Goal: Task Accomplishment & Management: Use online tool/utility

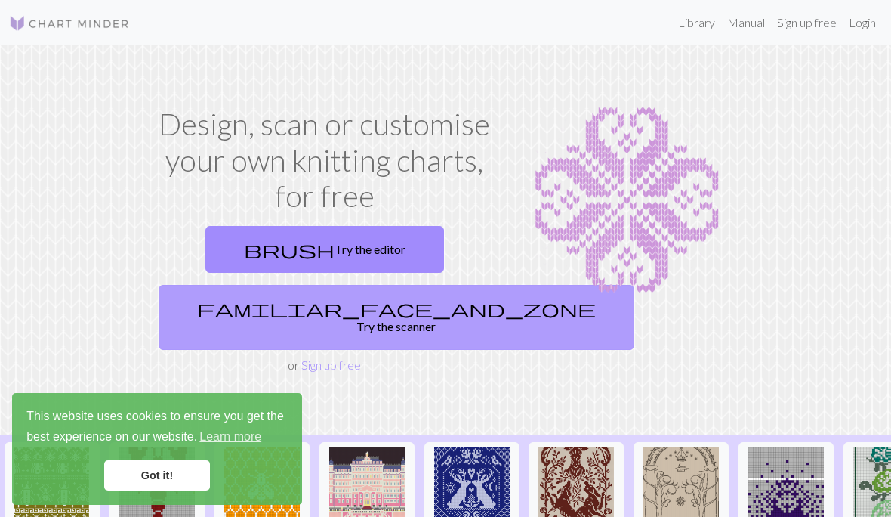
click at [364, 311] on link "familiar_face_and_zone Try the scanner" at bounding box center [397, 317] width 476 height 65
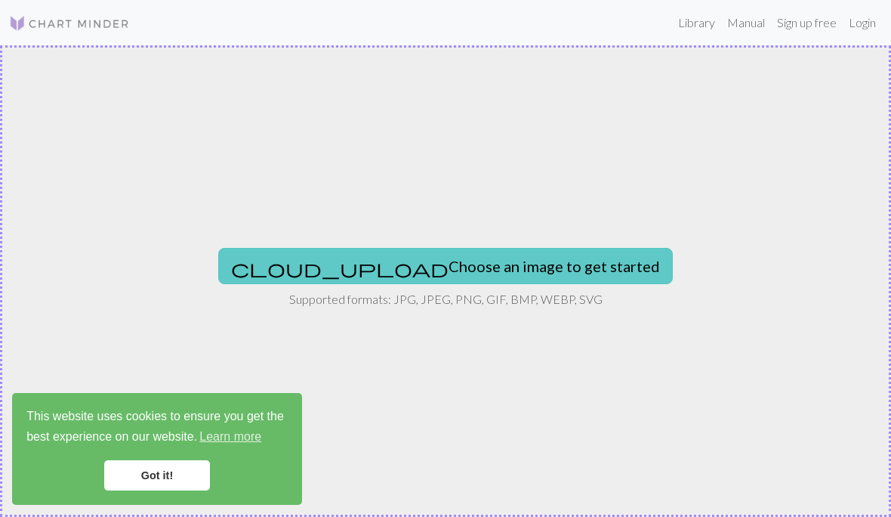
click at [511, 262] on button "cloud_upload Choose an image to get started" at bounding box center [445, 266] width 455 height 36
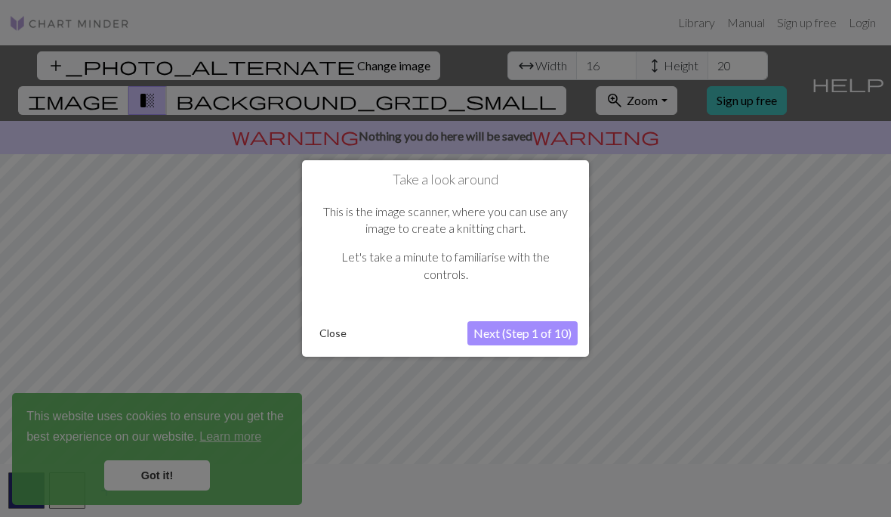
click at [523, 339] on button "Next (Step 1 of 10)" at bounding box center [522, 333] width 110 height 24
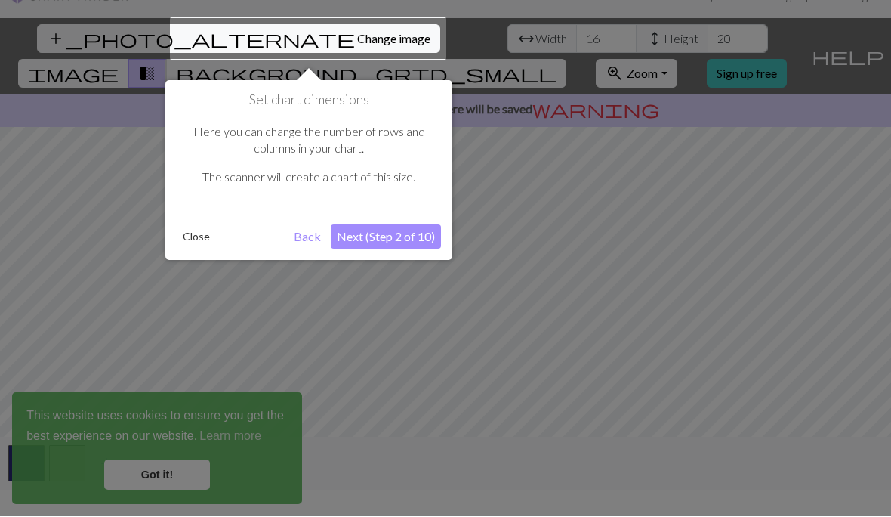
scroll to position [29, 0]
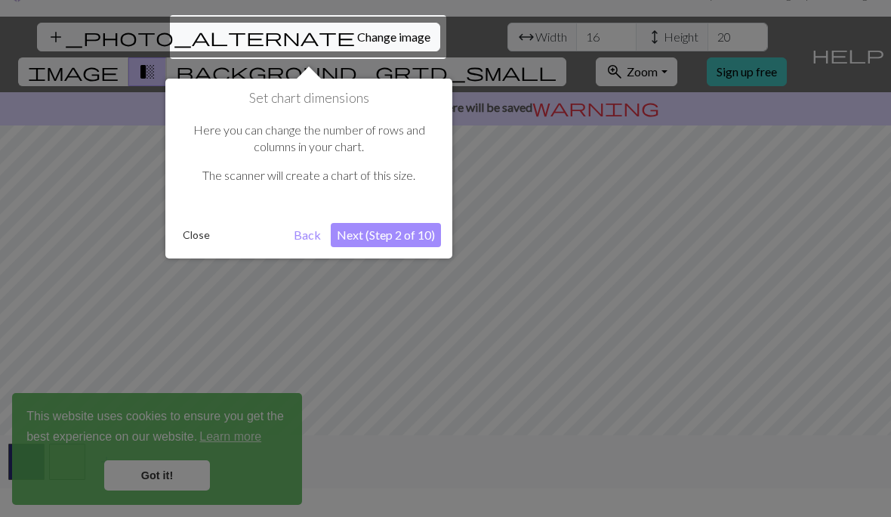
click at [414, 243] on button "Next (Step 2 of 10)" at bounding box center [386, 235] width 110 height 24
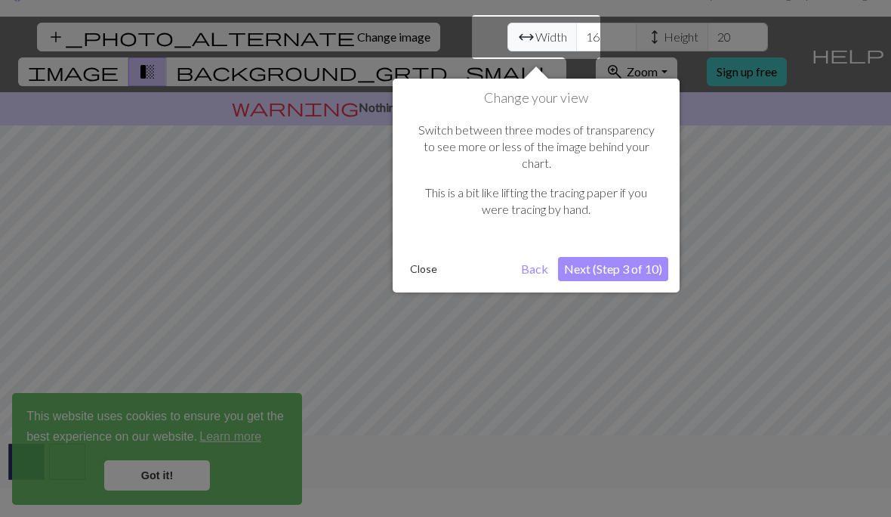
click at [424, 258] on button "Close" at bounding box center [423, 269] width 39 height 23
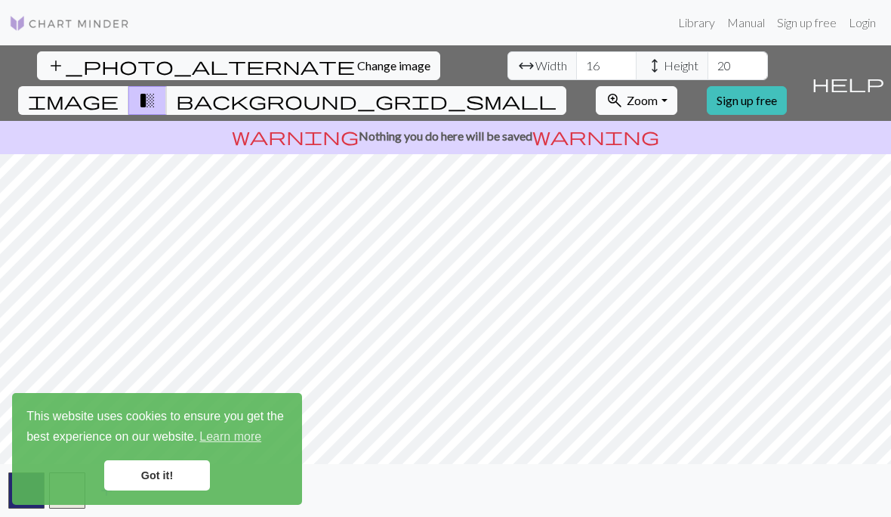
click at [658, 93] on span "Zoom" at bounding box center [642, 100] width 31 height 14
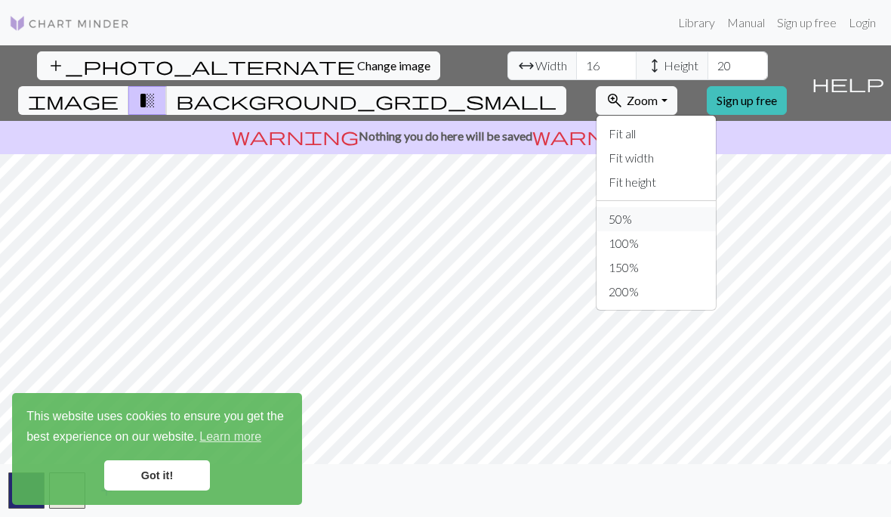
click at [673, 207] on button "50%" at bounding box center [656, 219] width 119 height 24
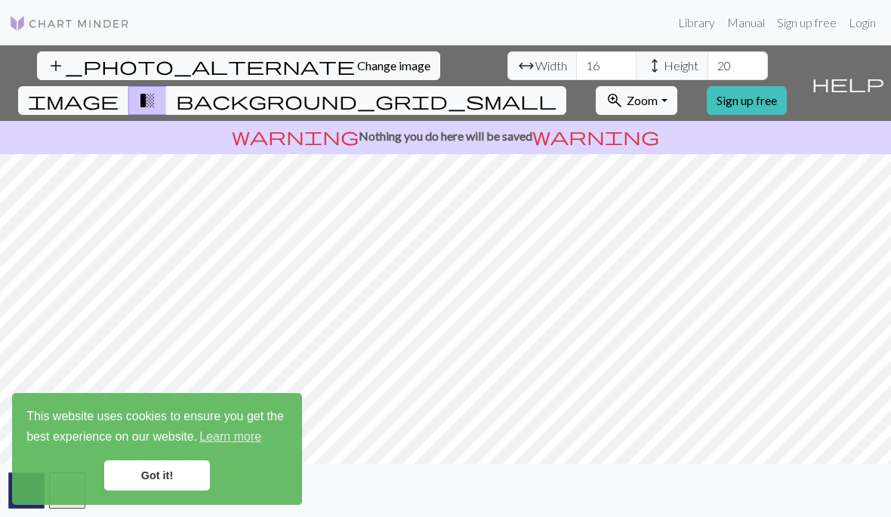
click at [566, 86] on button "background_grid_small" at bounding box center [366, 100] width 400 height 29
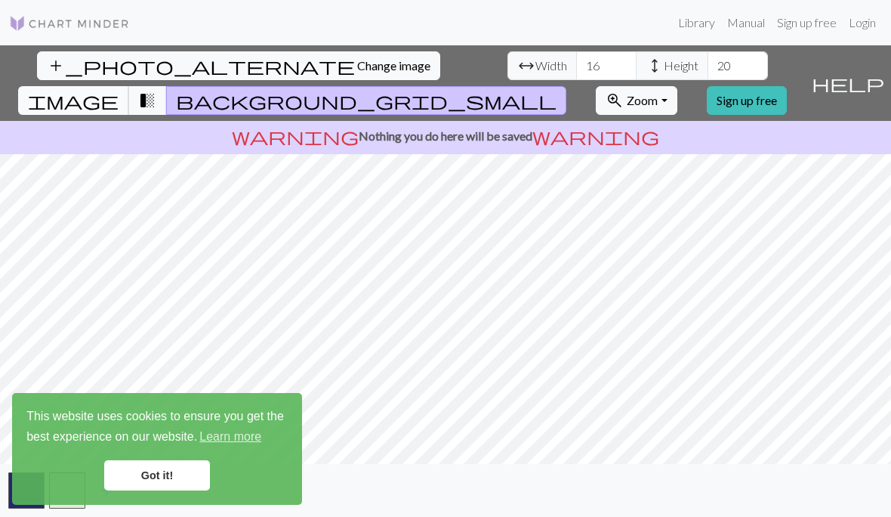
click at [129, 86] on button "image" at bounding box center [73, 100] width 111 height 29
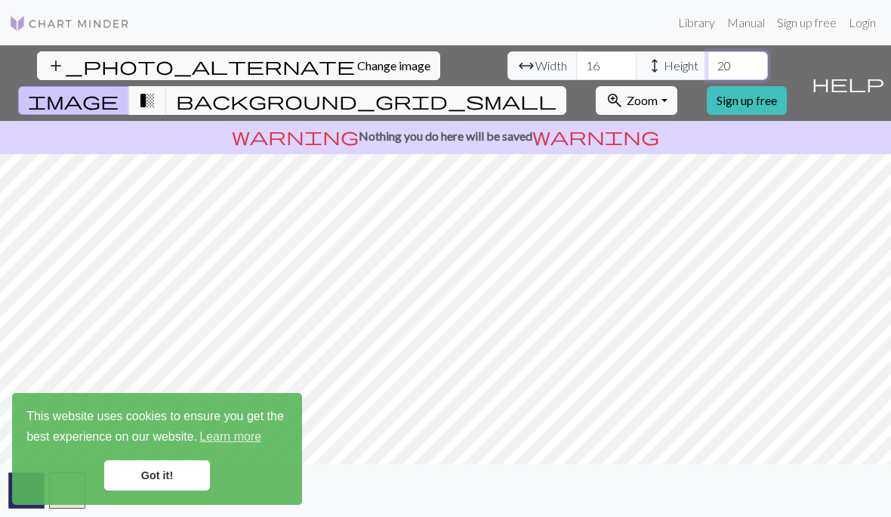
click at [708, 51] on input "20" at bounding box center [738, 65] width 60 height 29
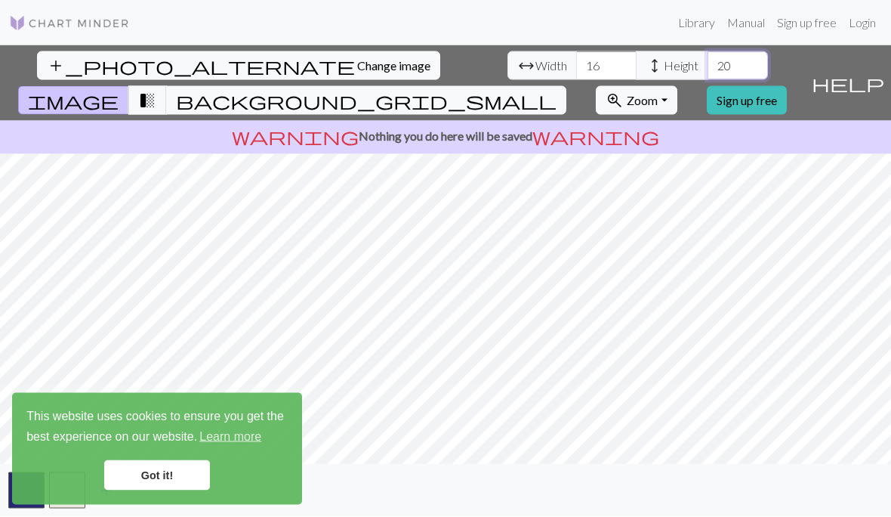
click at [708, 51] on input "20" at bounding box center [738, 65] width 60 height 29
click at [708, 51] on input "number" at bounding box center [738, 65] width 60 height 29
type input "34"
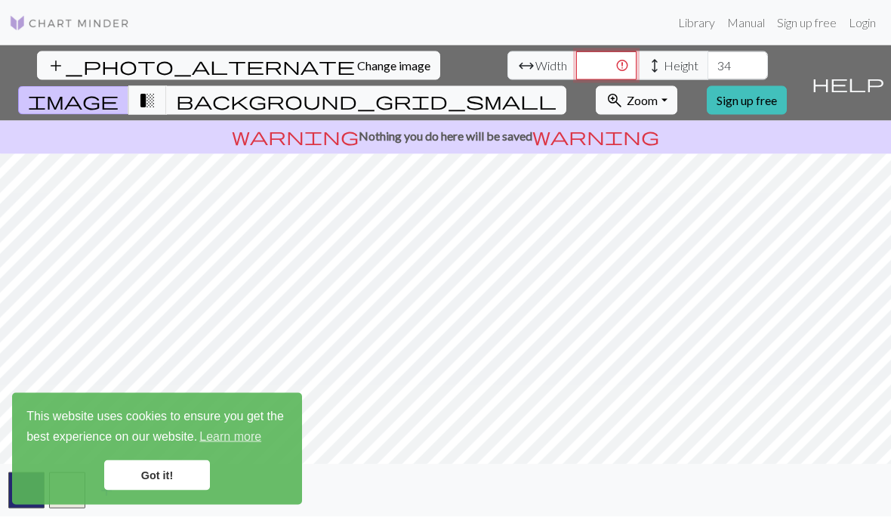
click at [576, 51] on input "number" at bounding box center [606, 65] width 60 height 29
type input "41"
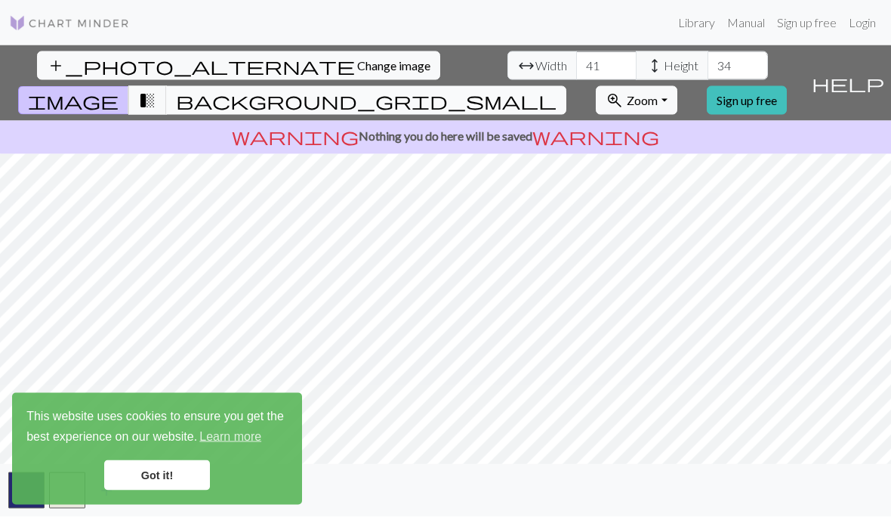
click at [557, 90] on span "background_grid_small" at bounding box center [366, 100] width 381 height 21
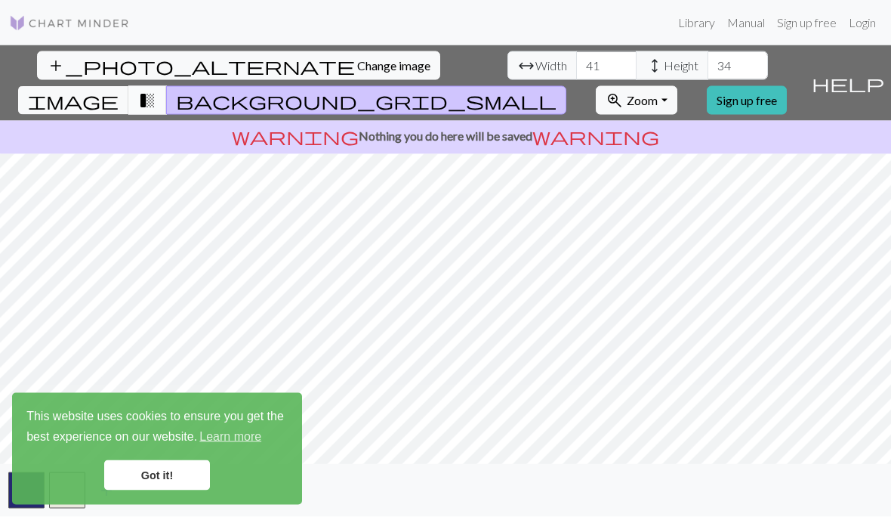
click at [156, 90] on span "transition_fade" at bounding box center [147, 100] width 18 height 21
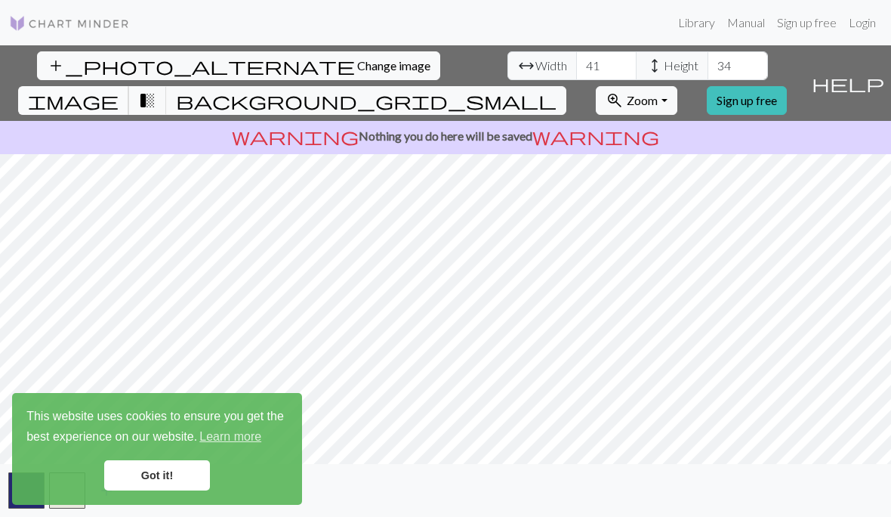
click at [119, 90] on span "image" at bounding box center [73, 100] width 91 height 21
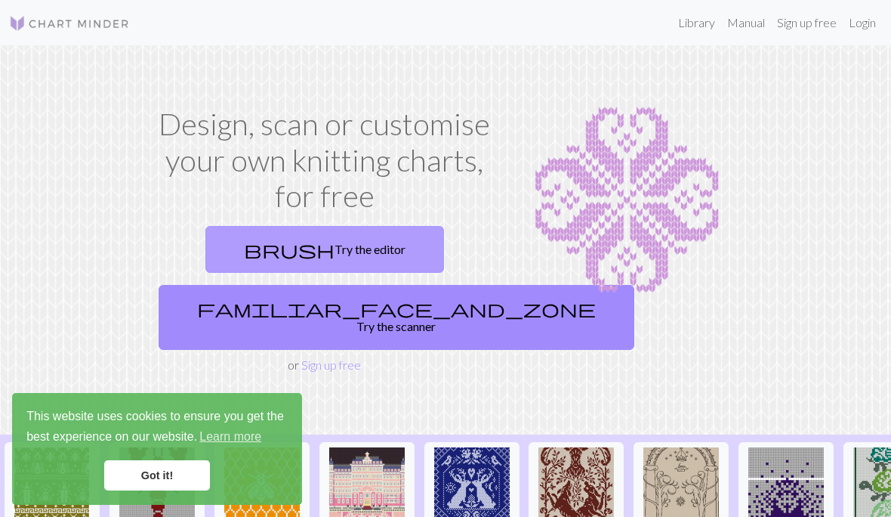
click at [384, 245] on link "brush Try the editor" at bounding box center [324, 249] width 239 height 47
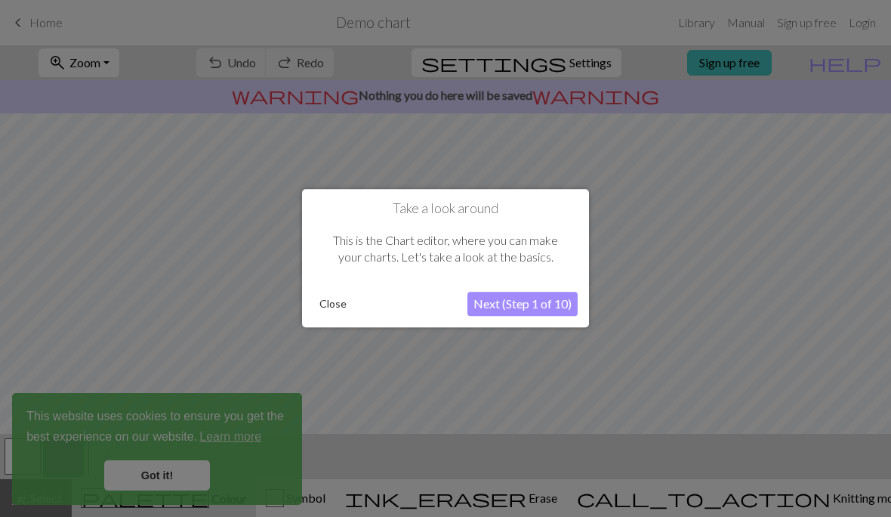
click at [510, 307] on button "Next (Step 1 of 10)" at bounding box center [522, 304] width 110 height 24
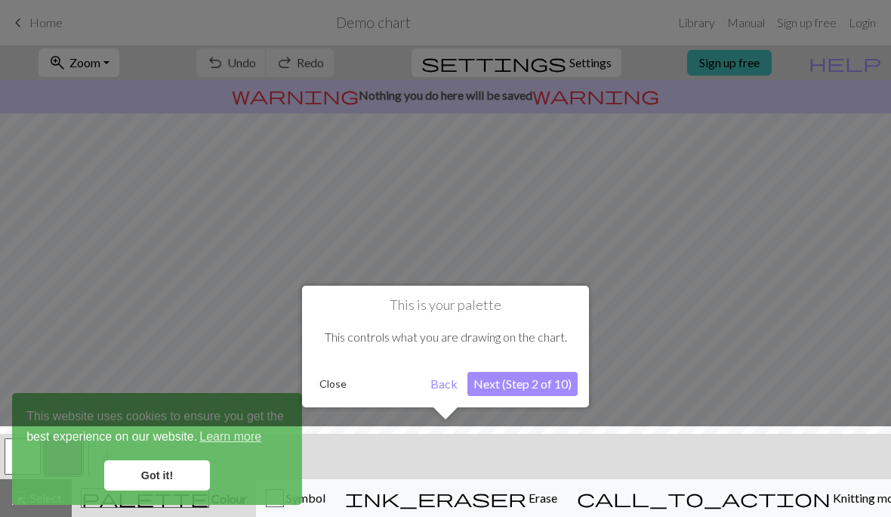
click at [523, 384] on button "Next (Step 2 of 10)" at bounding box center [522, 384] width 110 height 24
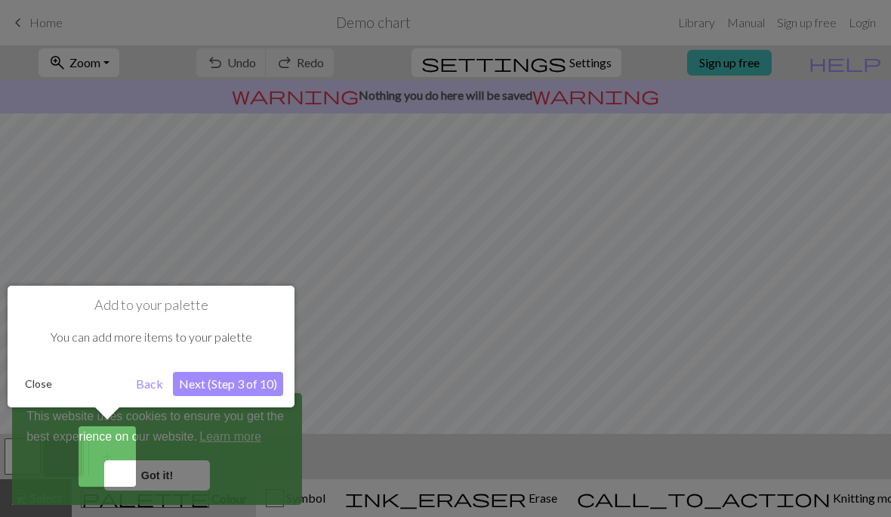
click at [247, 386] on button "Next (Step 3 of 10)" at bounding box center [228, 384] width 110 height 24
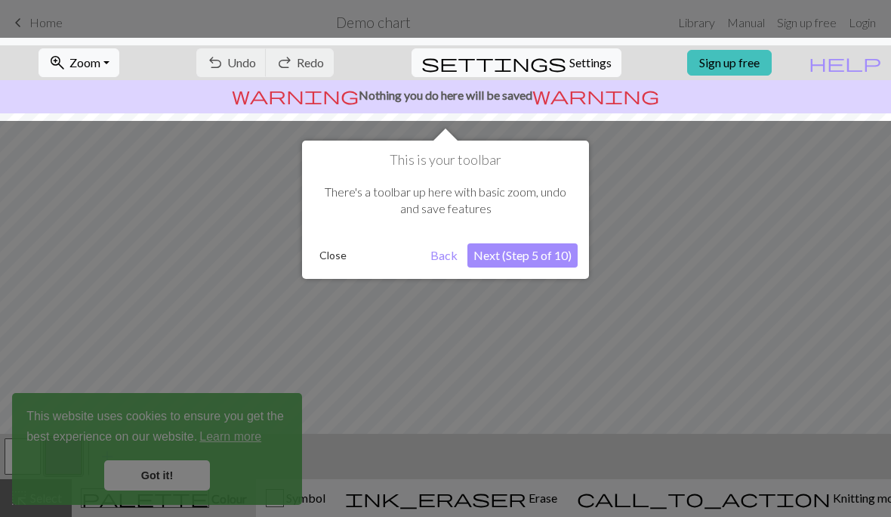
click at [534, 259] on button "Next (Step 5 of 10)" at bounding box center [522, 255] width 110 height 24
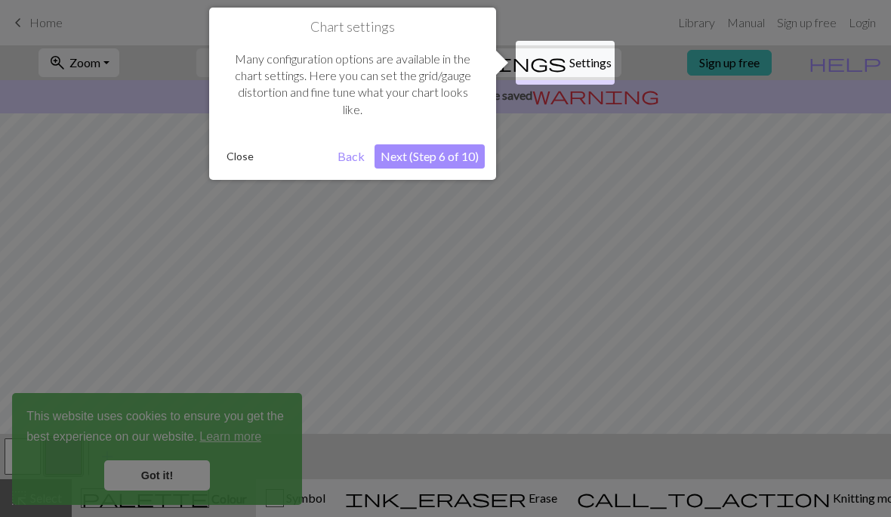
click at [464, 160] on button "Next (Step 6 of 10)" at bounding box center [430, 156] width 110 height 24
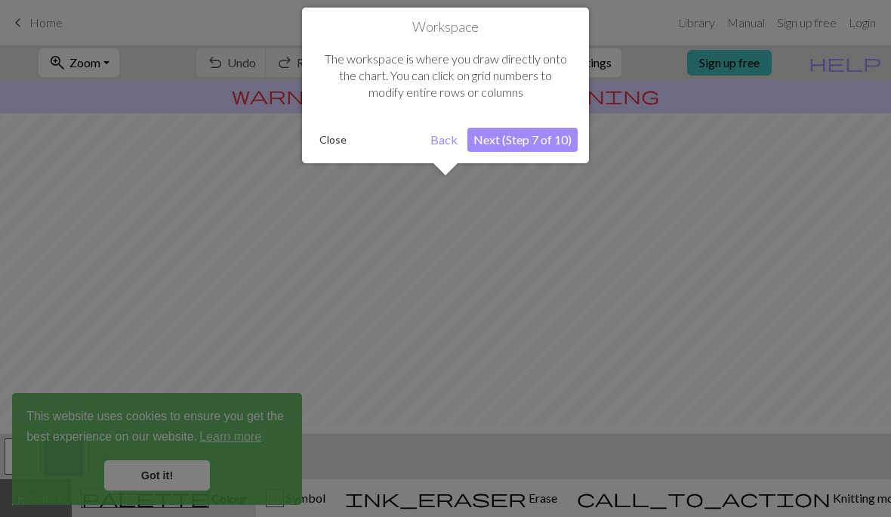
scroll to position [91, 0]
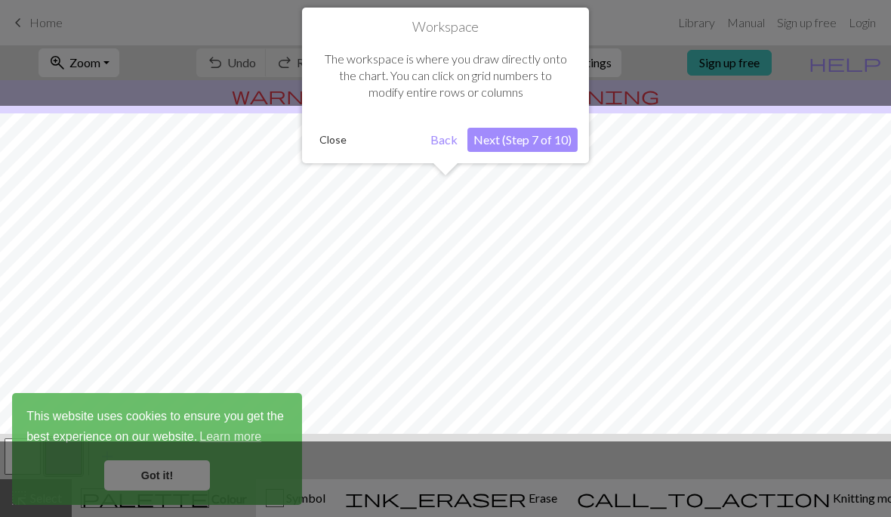
click at [526, 142] on button "Next (Step 7 of 10)" at bounding box center [522, 140] width 110 height 24
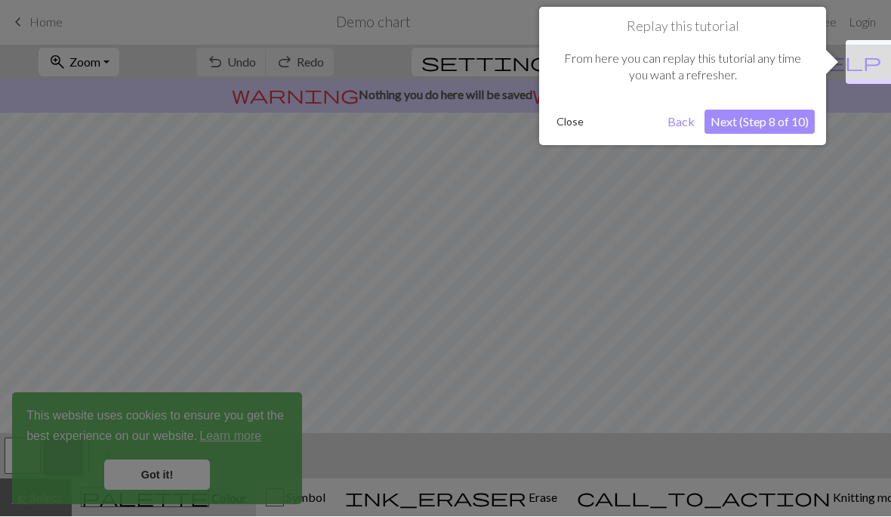
click at [739, 125] on button "Next (Step 8 of 10)" at bounding box center [760, 122] width 110 height 24
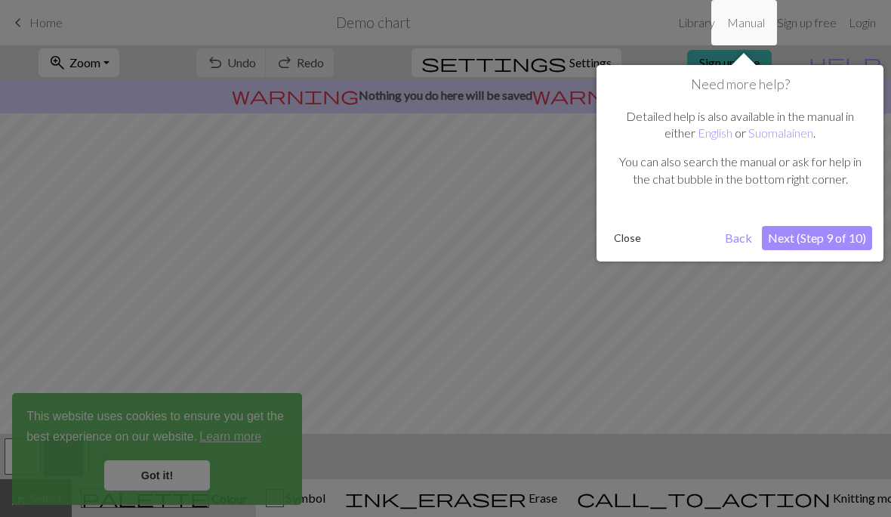
click at [797, 242] on button "Next (Step 9 of 10)" at bounding box center [817, 238] width 110 height 24
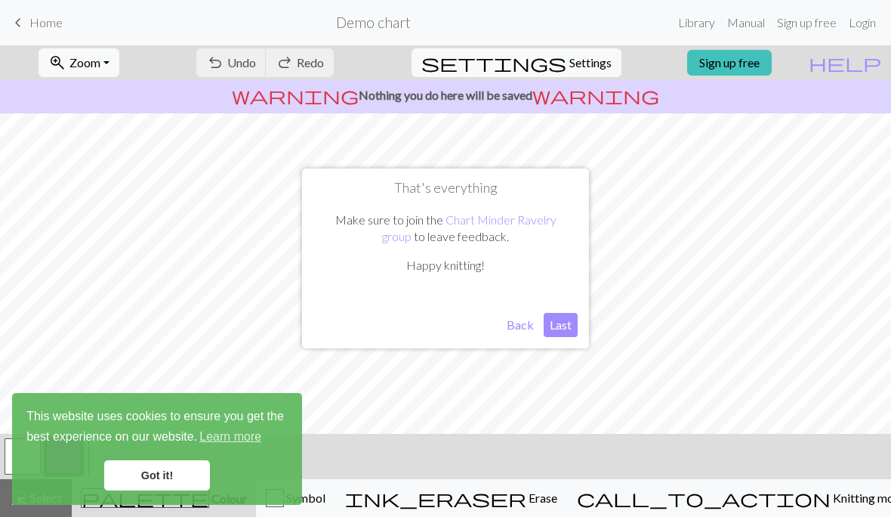
click at [562, 328] on button "Last" at bounding box center [561, 325] width 34 height 24
click at [193, 469] on link "Got it!" at bounding box center [157, 475] width 106 height 30
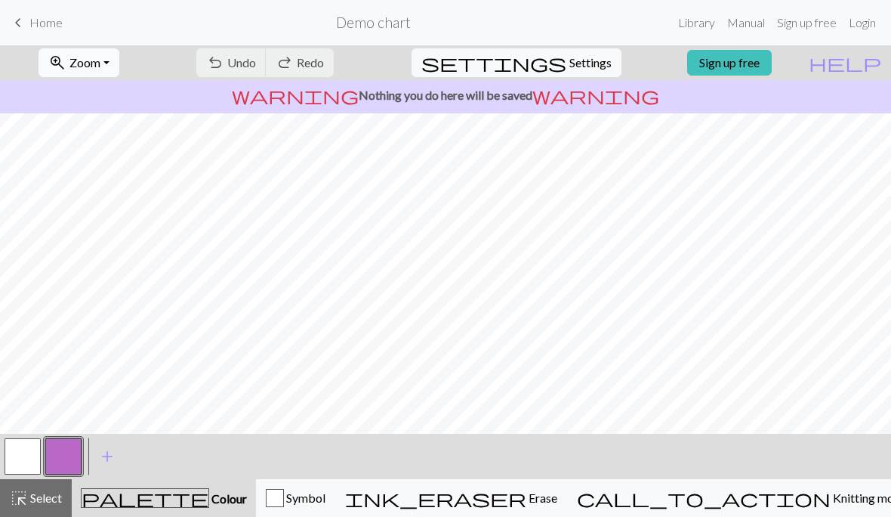
click at [119, 72] on button "zoom_in Zoom Zoom" at bounding box center [79, 62] width 81 height 29
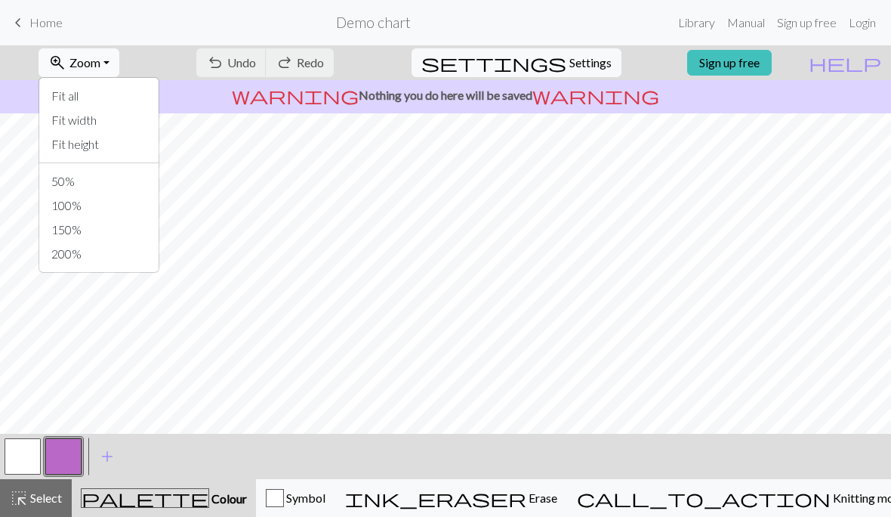
click at [119, 72] on button "zoom_in Zoom Zoom" at bounding box center [79, 62] width 81 height 29
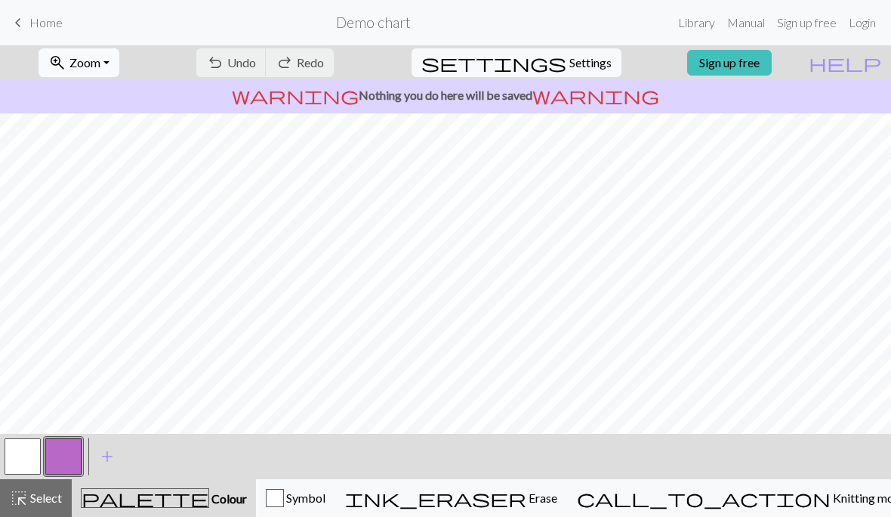
click at [119, 64] on button "zoom_in Zoom Zoom" at bounding box center [79, 62] width 81 height 29
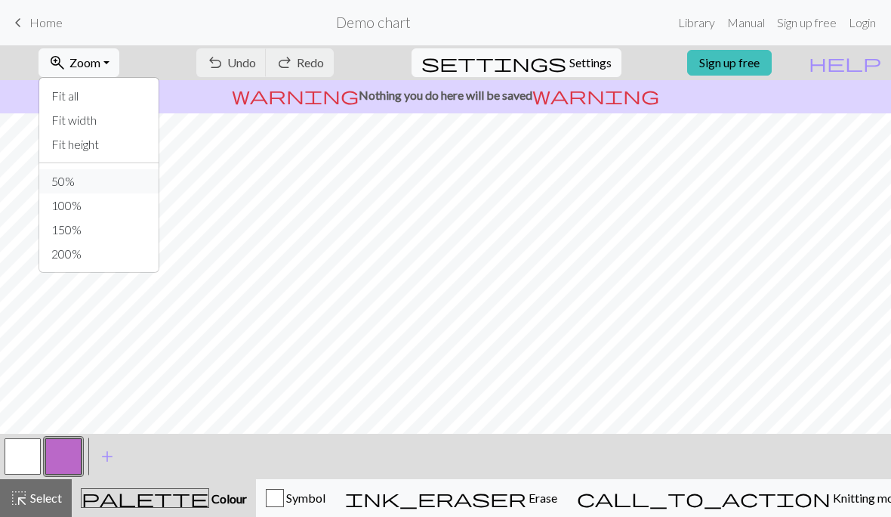
click at [106, 177] on button "50%" at bounding box center [98, 181] width 119 height 24
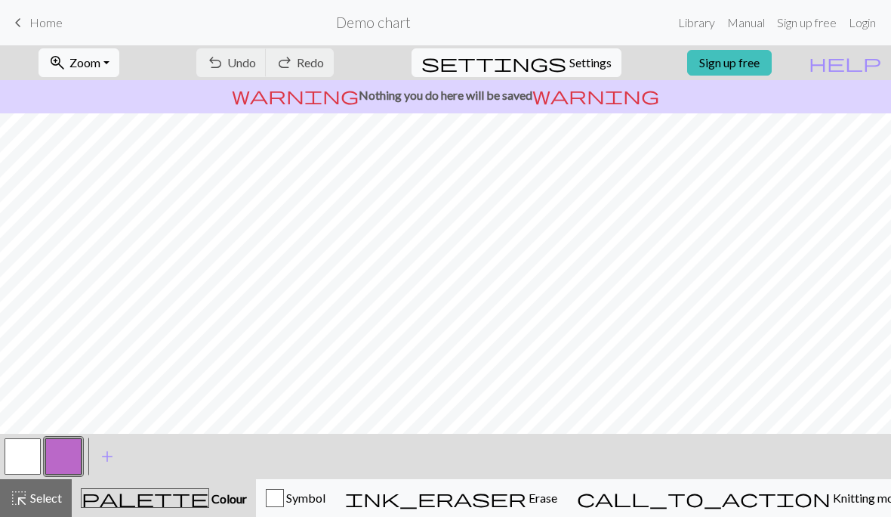
scroll to position [0, 0]
click at [772, 67] on link "Sign up free" at bounding box center [729, 63] width 85 height 26
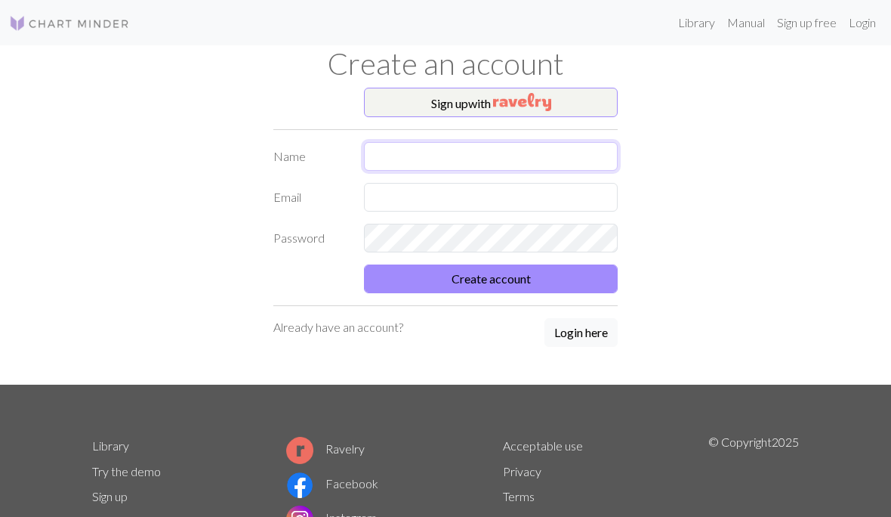
click at [487, 154] on input "text" at bounding box center [491, 156] width 254 height 29
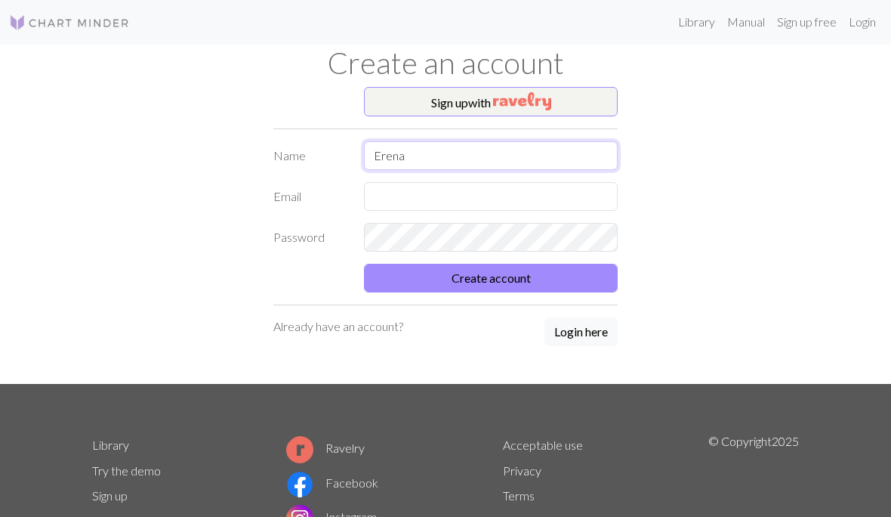
type input "Erena"
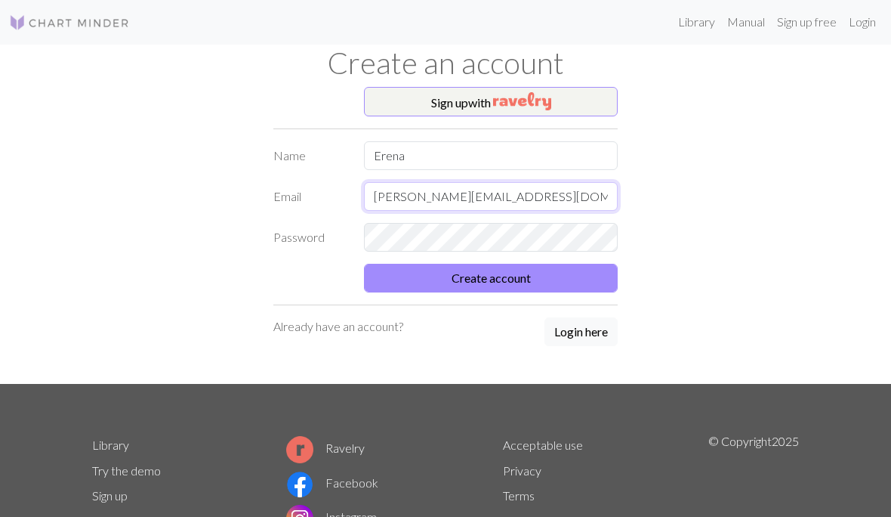
click at [392, 199] on input "[PERSON_NAME][EMAIL_ADDRESS][DOMAIN_NAME]" at bounding box center [491, 197] width 254 height 29
click at [398, 195] on input "[PERSON_NAME][EMAIL_ADDRESS][DOMAIN_NAME]" at bounding box center [491, 197] width 254 height 29
click at [597, 198] on input "[EMAIL_ADDRESS]@[DOMAIN_NAME]" at bounding box center [491, 197] width 254 height 29
click at [565, 200] on input "[EMAIL_ADDRESS][DOMAIN_NAME] .designer@" at bounding box center [491, 197] width 254 height 29
click at [564, 199] on input "[EMAIL_ADDRESS][DOMAIN_NAME] .designer@" at bounding box center [491, 197] width 254 height 29
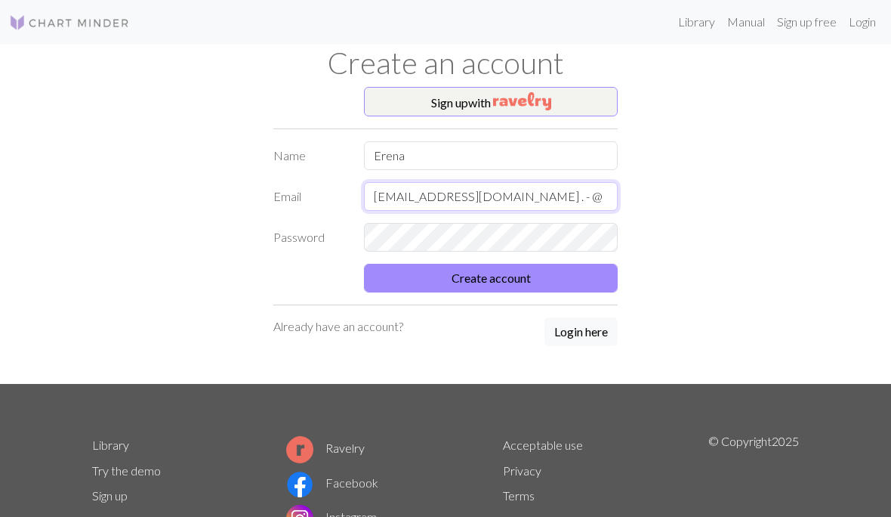
click at [574, 202] on input "[EMAIL_ADDRESS][DOMAIN_NAME] . - @" at bounding box center [491, 197] width 254 height 29
click at [573, 202] on input "[EMAIL_ADDRESS][DOMAIN_NAME] . - @" at bounding box center [491, 197] width 254 height 29
type input "[EMAIL_ADDRESS][DOMAIN_NAME]"
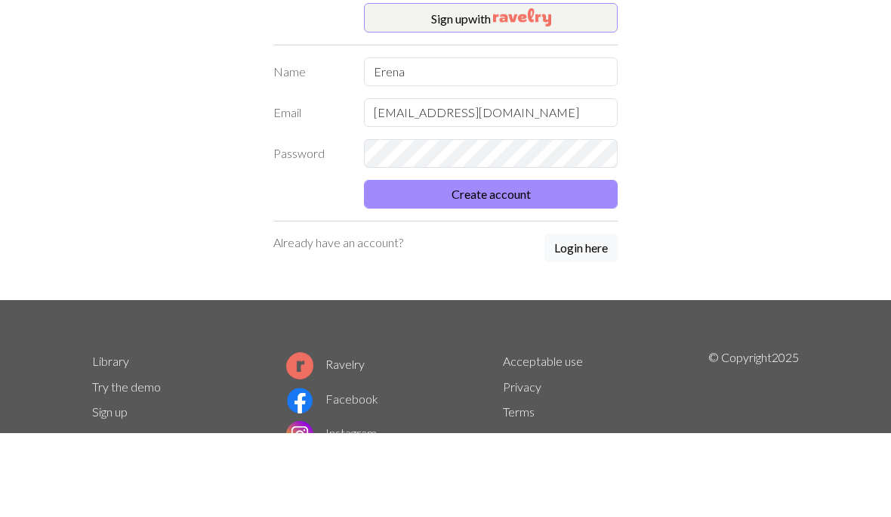
scroll to position [85, 0]
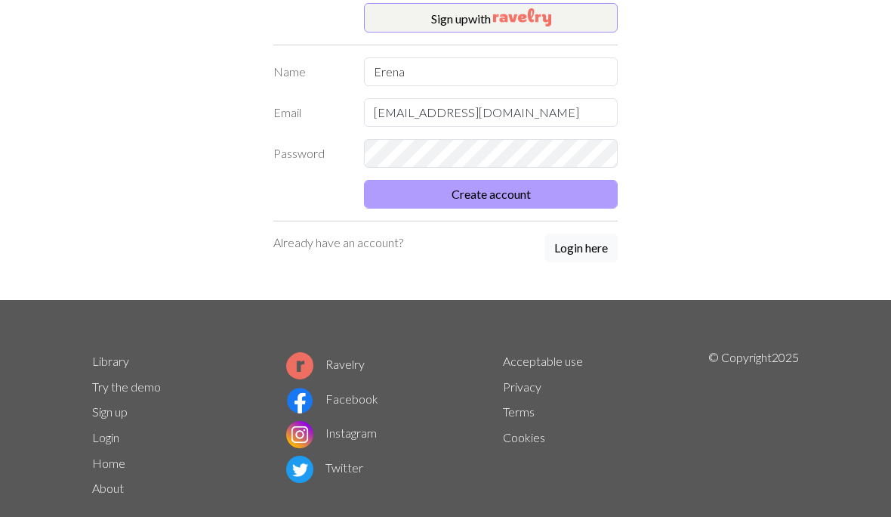
click at [583, 189] on button "Create account" at bounding box center [491, 194] width 254 height 29
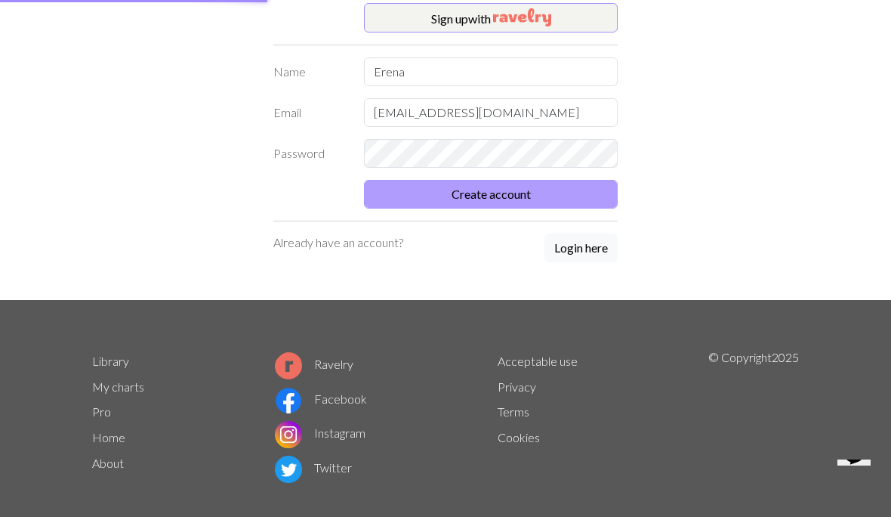
scroll to position [8, 0]
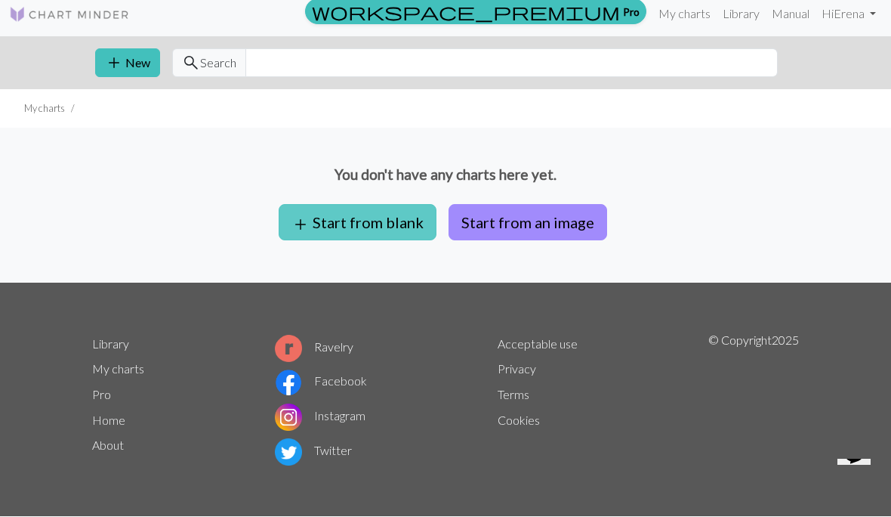
click at [384, 219] on button "add Start from blank" at bounding box center [358, 223] width 158 height 36
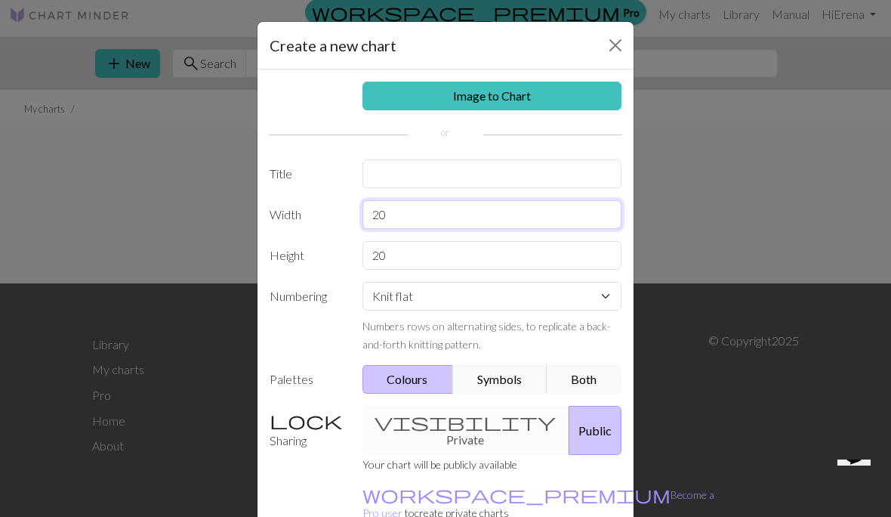
click at [466, 214] on input "20" at bounding box center [492, 214] width 260 height 29
click at [513, 202] on input "20" at bounding box center [492, 214] width 260 height 29
click at [513, 201] on input "20" at bounding box center [492, 214] width 260 height 29
type input "41"
click at [387, 249] on input "20" at bounding box center [492, 255] width 260 height 29
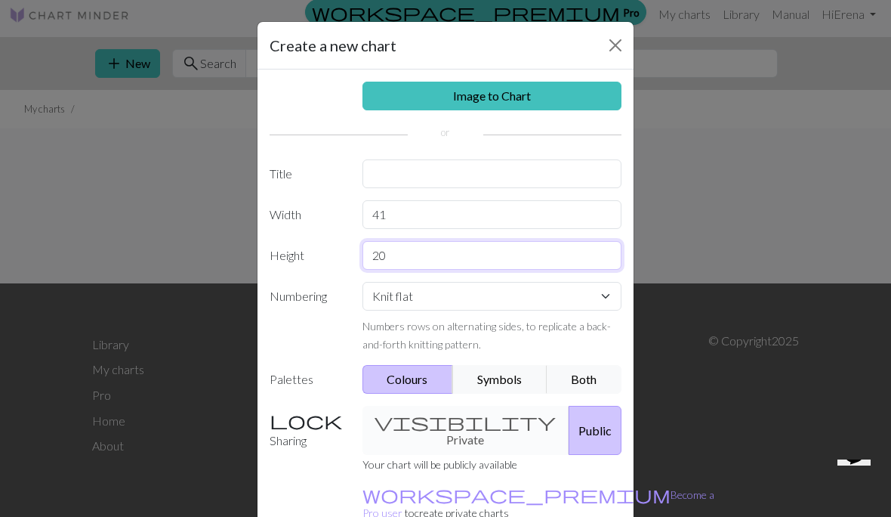
click at [387, 249] on input "20" at bounding box center [492, 255] width 260 height 29
click at [427, 257] on input "20" at bounding box center [492, 255] width 260 height 29
click at [431, 251] on input "20" at bounding box center [492, 255] width 260 height 29
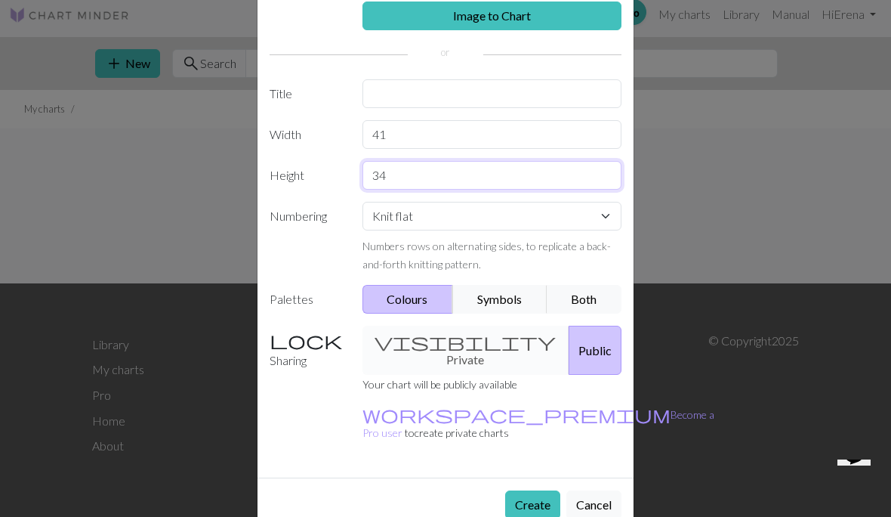
scroll to position [79, 0]
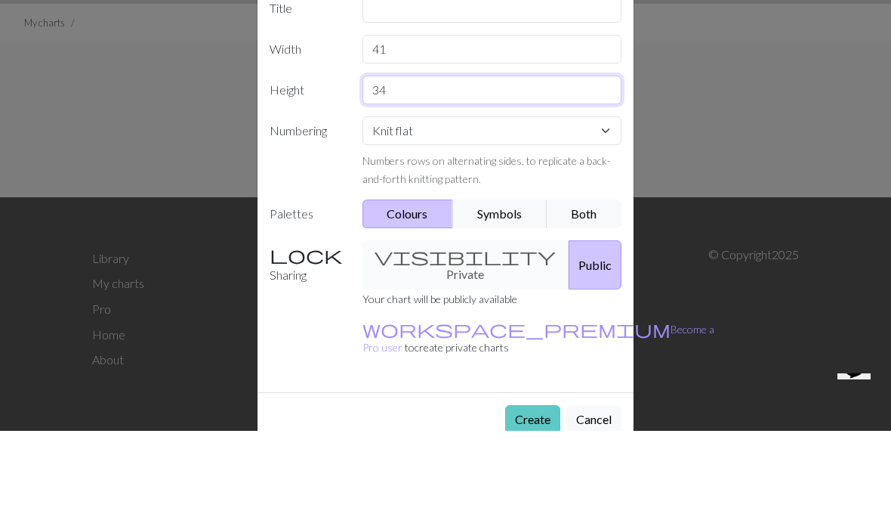
type input "34"
click at [540, 491] on button "Create" at bounding box center [532, 505] width 55 height 29
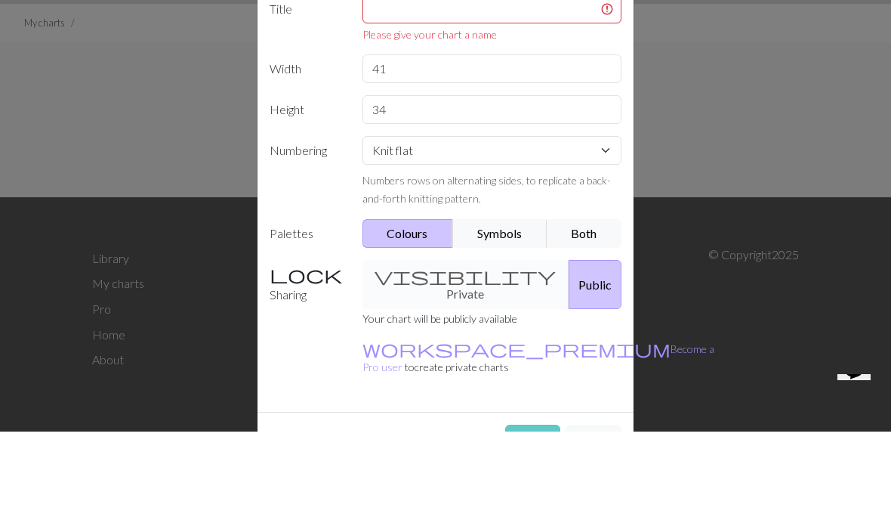
scroll to position [8, 0]
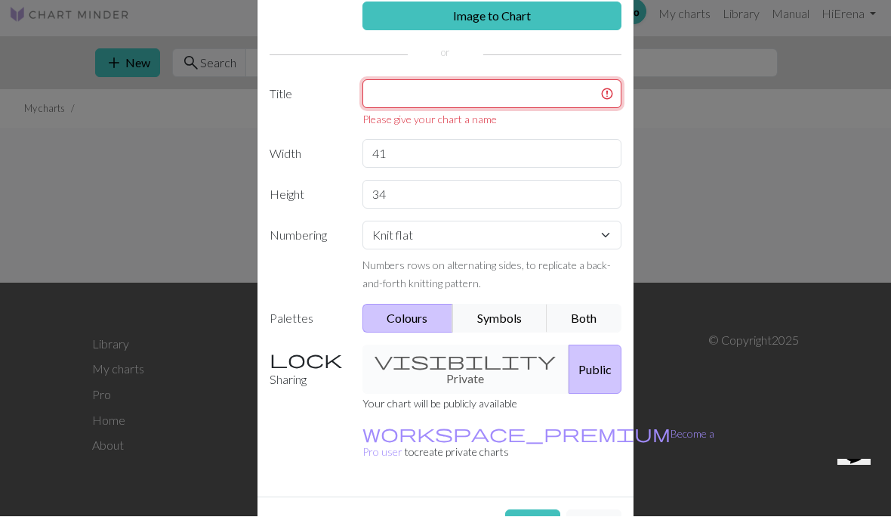
click at [564, 84] on input "text" at bounding box center [492, 94] width 260 height 29
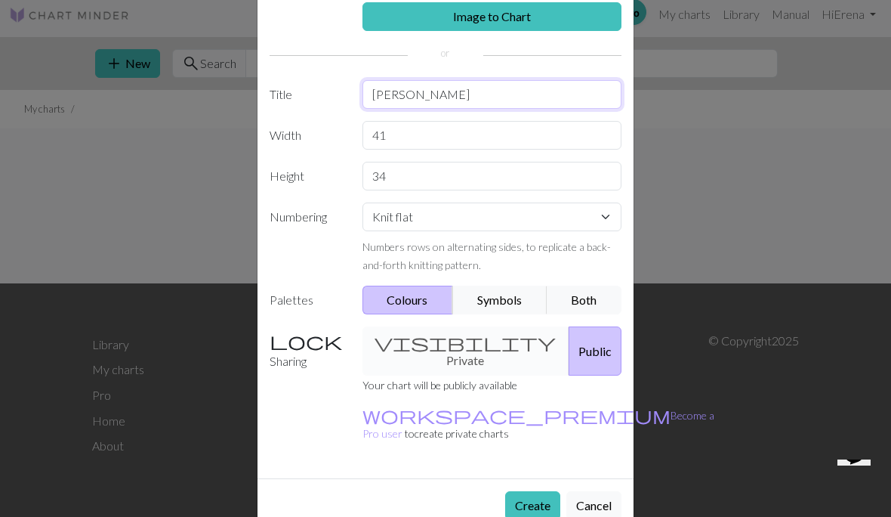
click at [408, 100] on input "[PERSON_NAME]" at bounding box center [492, 94] width 260 height 29
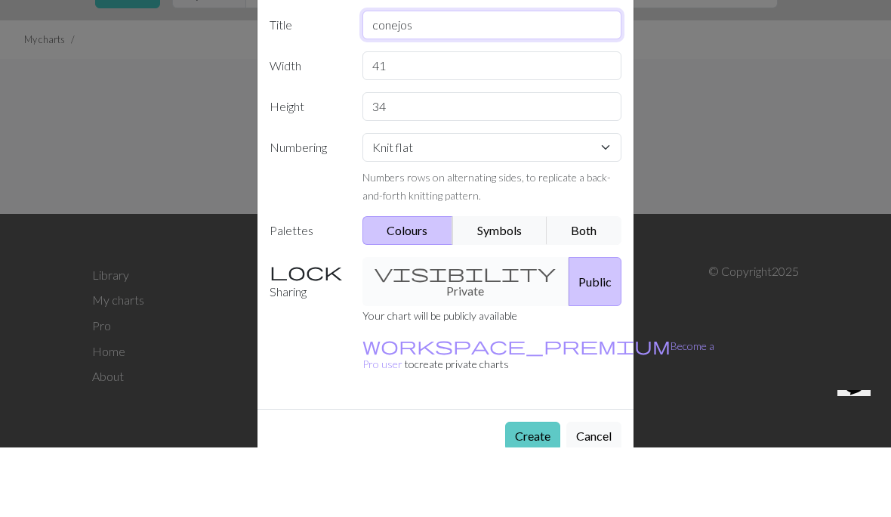
type input "conejos"
click at [535, 491] on button "Create" at bounding box center [532, 505] width 55 height 29
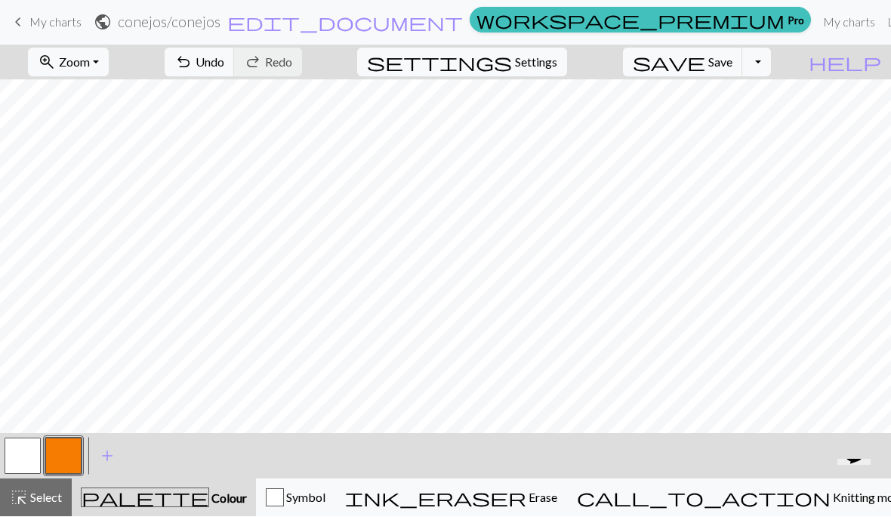
click at [26, 455] on button "button" at bounding box center [23, 456] width 36 height 36
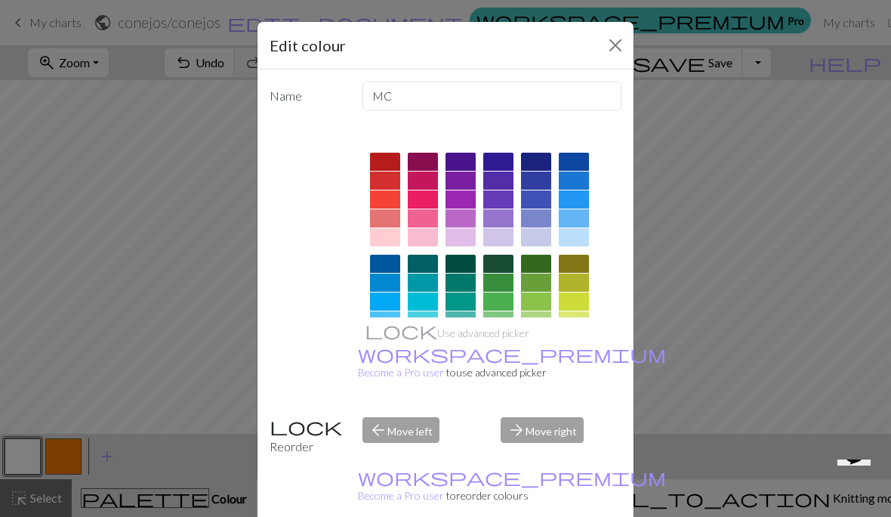
click at [396, 180] on div at bounding box center [385, 180] width 30 height 18
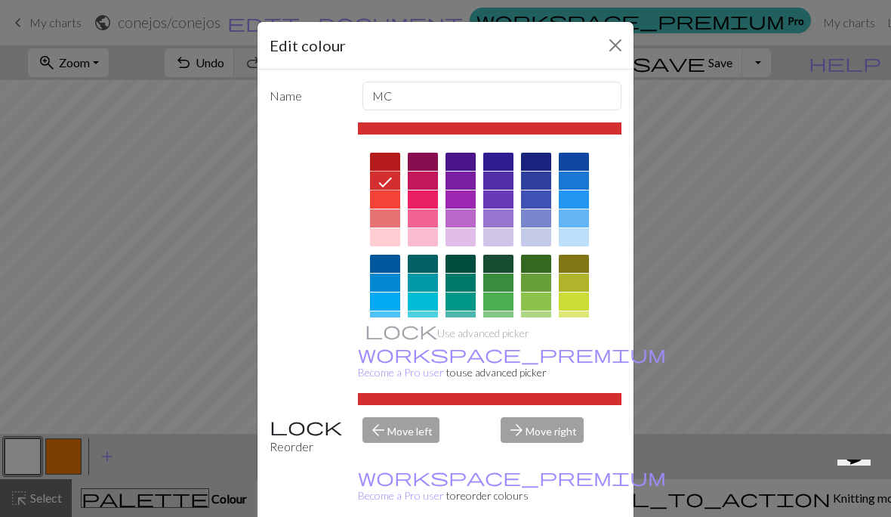
click at [544, 455] on div "arrow_forward Move right" at bounding box center [561, 436] width 139 height 39
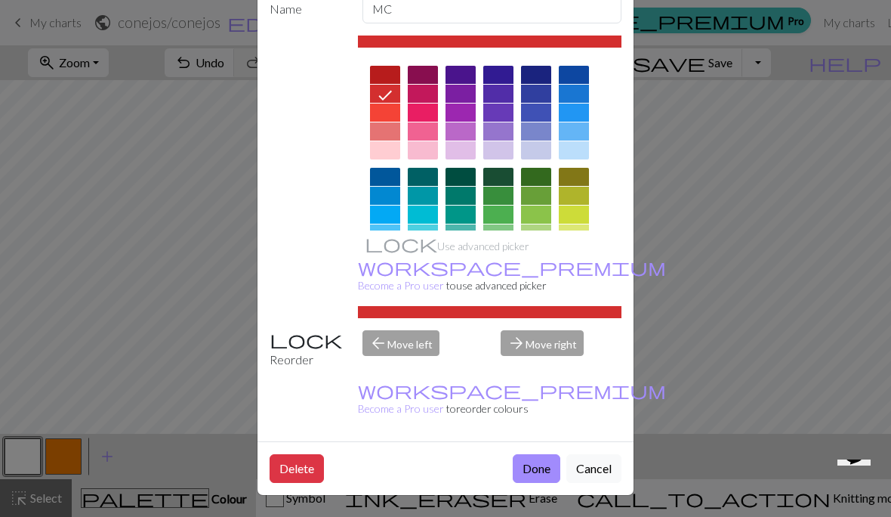
scroll to position [103, 0]
click at [422, 369] on div "arrow_back Move left" at bounding box center [422, 349] width 139 height 39
click at [537, 464] on button "Done" at bounding box center [537, 468] width 48 height 29
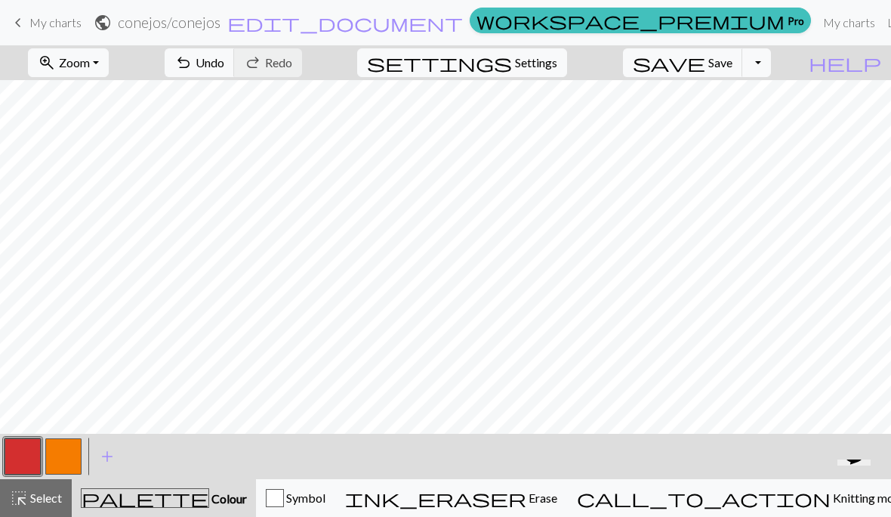
click at [69, 455] on button "button" at bounding box center [63, 456] width 36 height 36
click at [71, 451] on button "button" at bounding box center [63, 456] width 36 height 36
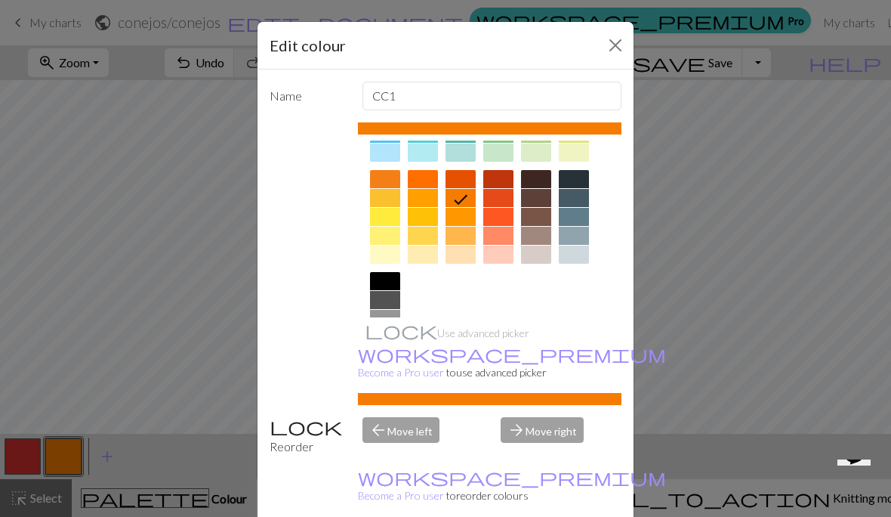
scroll to position [187, 0]
click at [381, 354] on div at bounding box center [385, 356] width 30 height 18
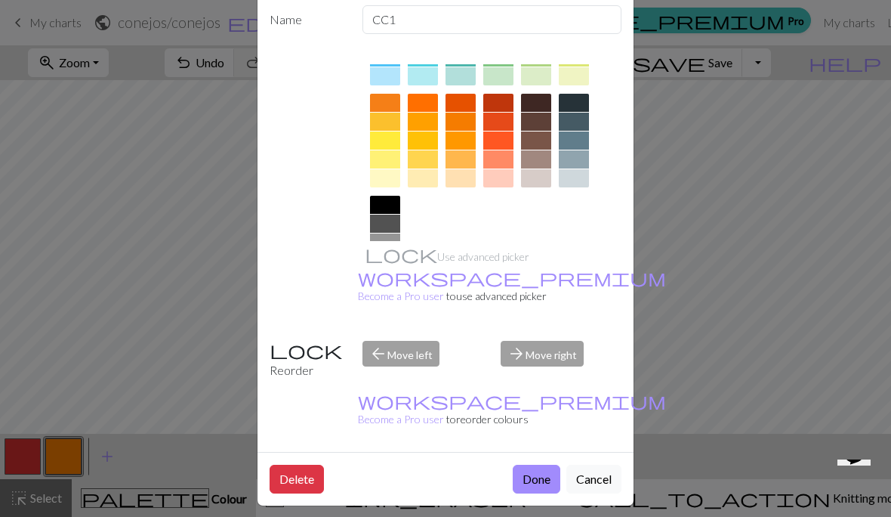
scroll to position [80, 0]
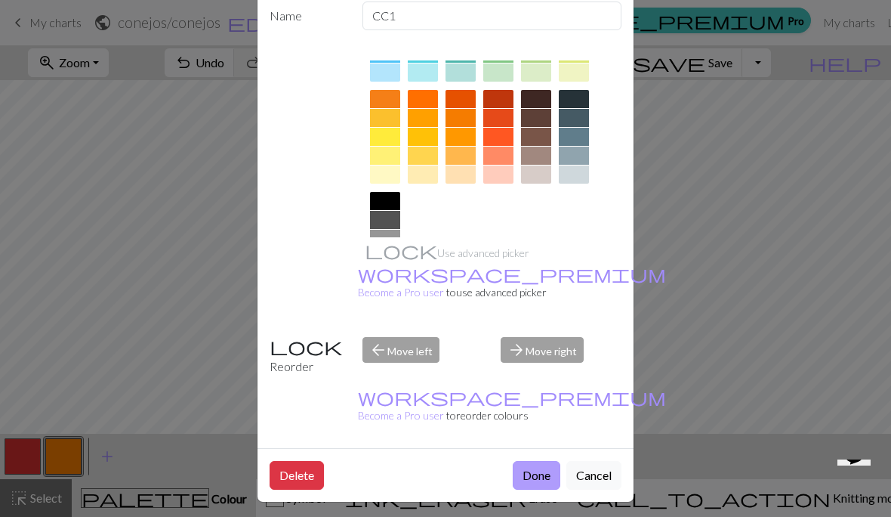
click at [540, 486] on button "Done" at bounding box center [537, 475] width 48 height 29
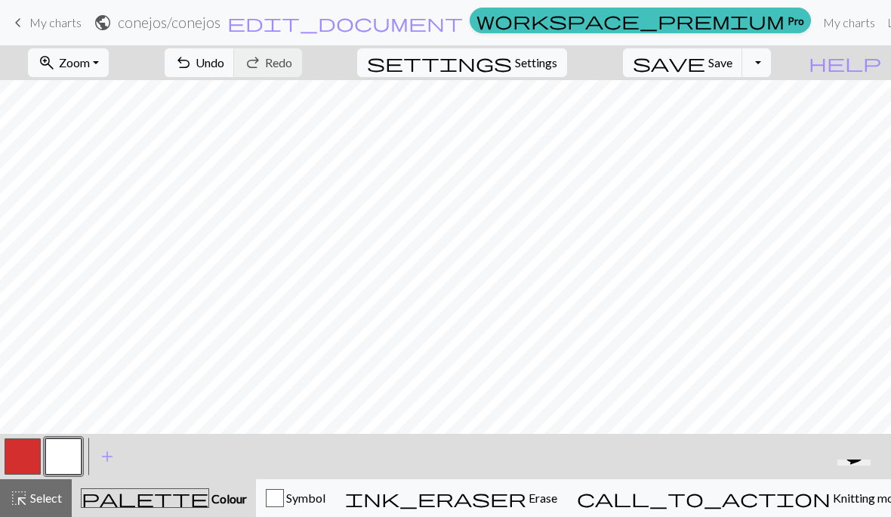
click at [20, 452] on button "button" at bounding box center [23, 456] width 36 height 36
click at [62, 462] on button "button" at bounding box center [63, 456] width 36 height 36
click at [109, 53] on button "zoom_in Zoom Zoom" at bounding box center [68, 62] width 81 height 29
click at [84, 187] on button "50%" at bounding box center [88, 181] width 119 height 24
click at [557, 70] on span "Settings" at bounding box center [536, 63] width 42 height 18
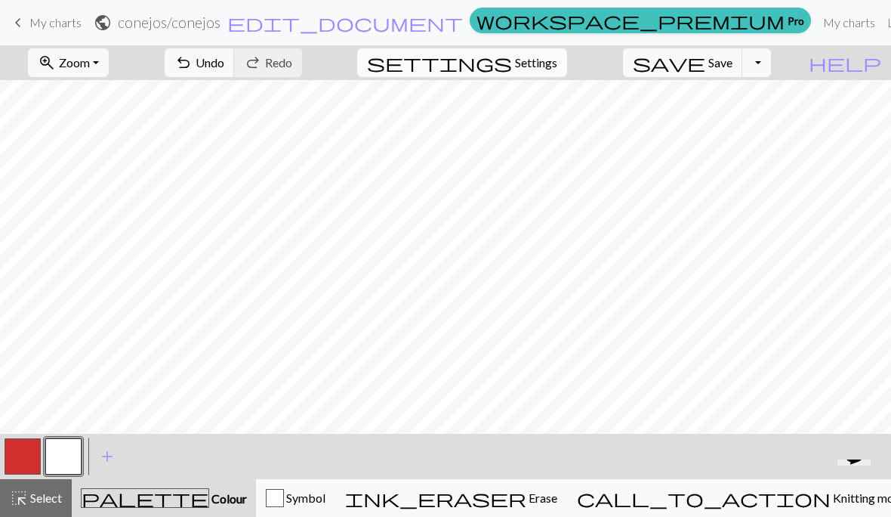
select select "aran"
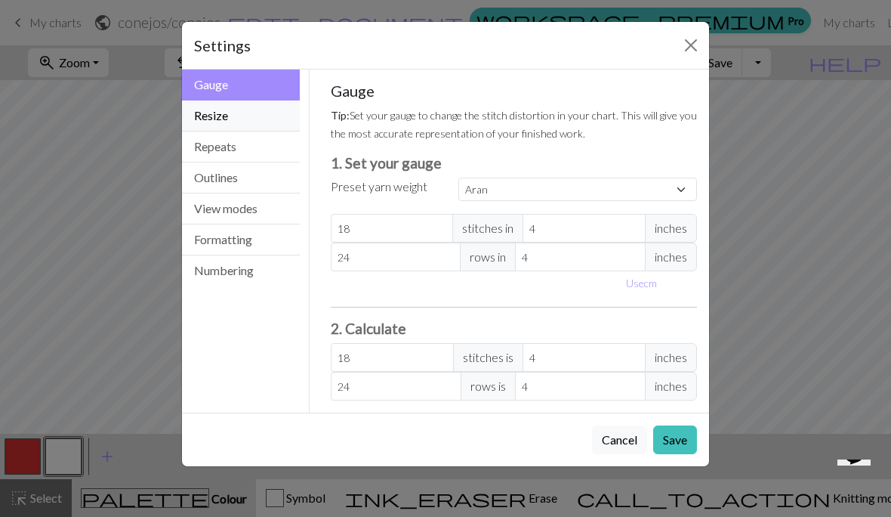
click at [282, 117] on button "Resize" at bounding box center [241, 115] width 118 height 31
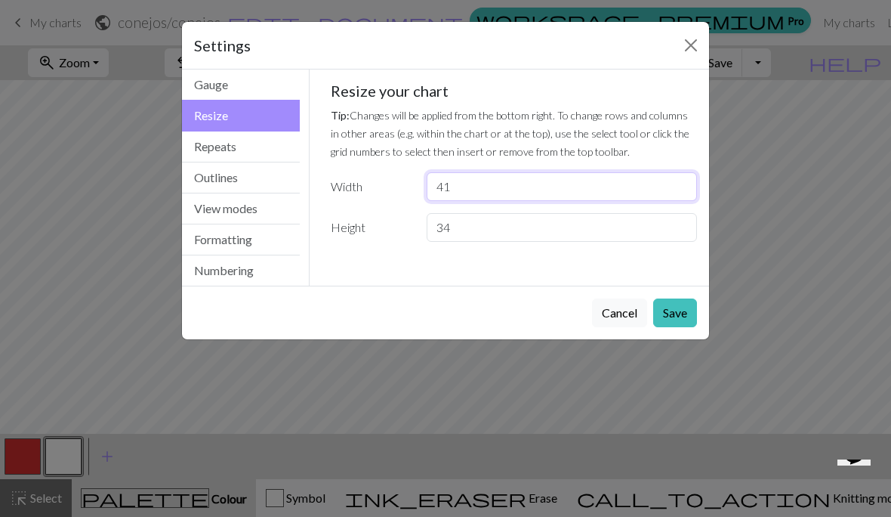
click at [561, 190] on input "41" at bounding box center [562, 186] width 270 height 29
click at [556, 184] on input "41" at bounding box center [562, 186] width 270 height 29
type input "4"
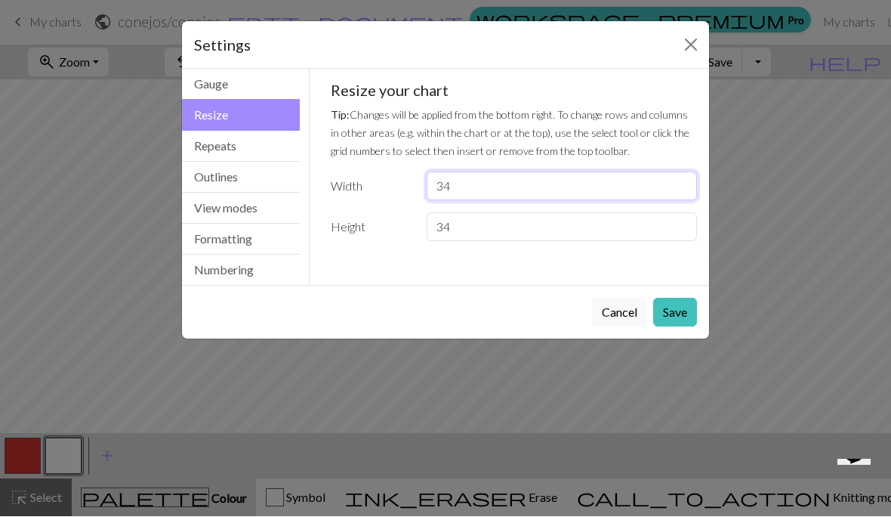
type input "34"
click at [548, 224] on input "34" at bounding box center [562, 227] width 270 height 29
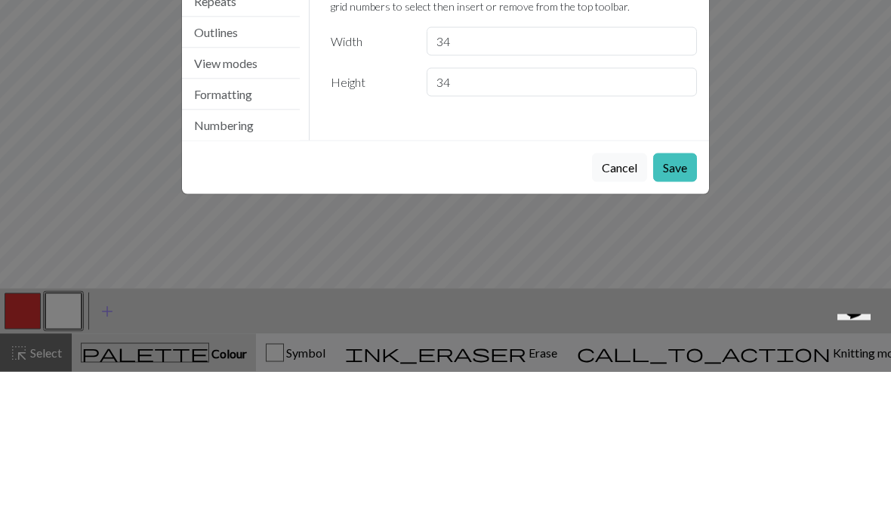
click at [548, 224] on div "Settings Resize Gauge Resize Repeats Outlines View modes Formatting Numbering G…" at bounding box center [445, 258] width 891 height 517
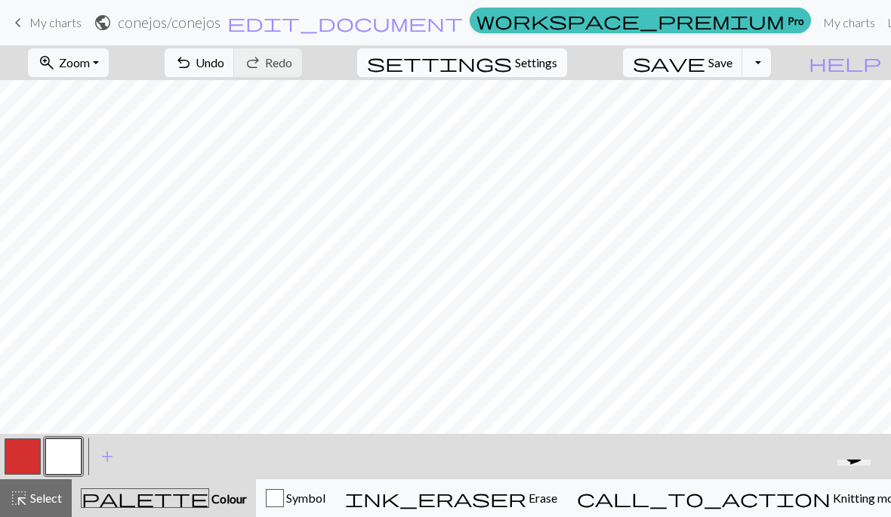
click at [567, 72] on button "settings Settings" at bounding box center [462, 62] width 210 height 29
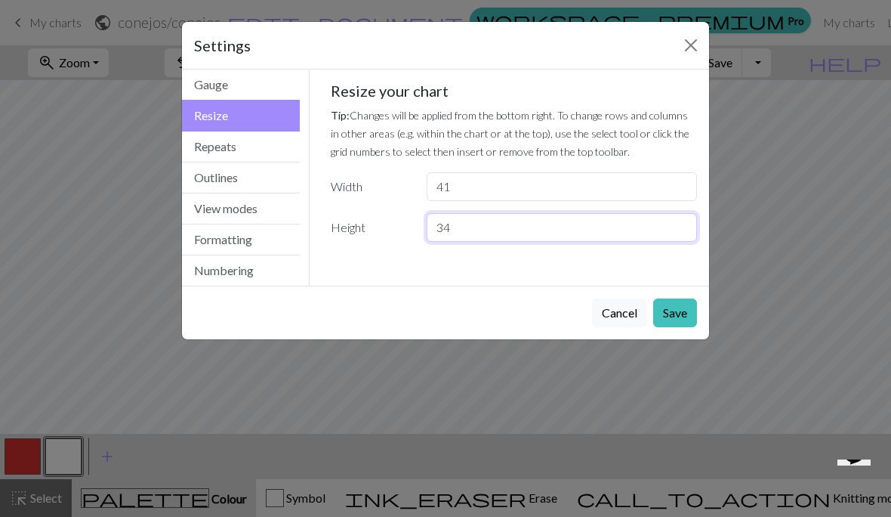
click at [512, 222] on input "34" at bounding box center [562, 227] width 270 height 29
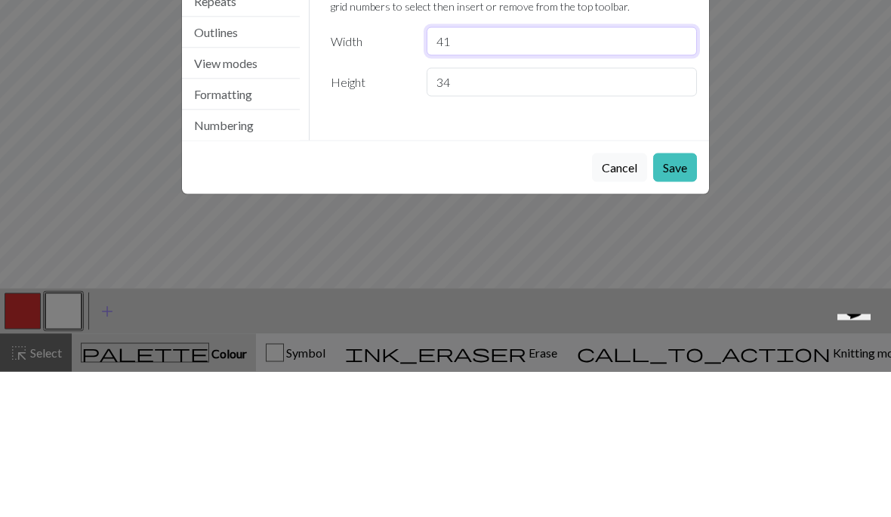
click at [625, 172] on input "41" at bounding box center [562, 186] width 270 height 29
click at [627, 172] on input "41" at bounding box center [562, 186] width 270 height 29
type input "4"
type input "34"
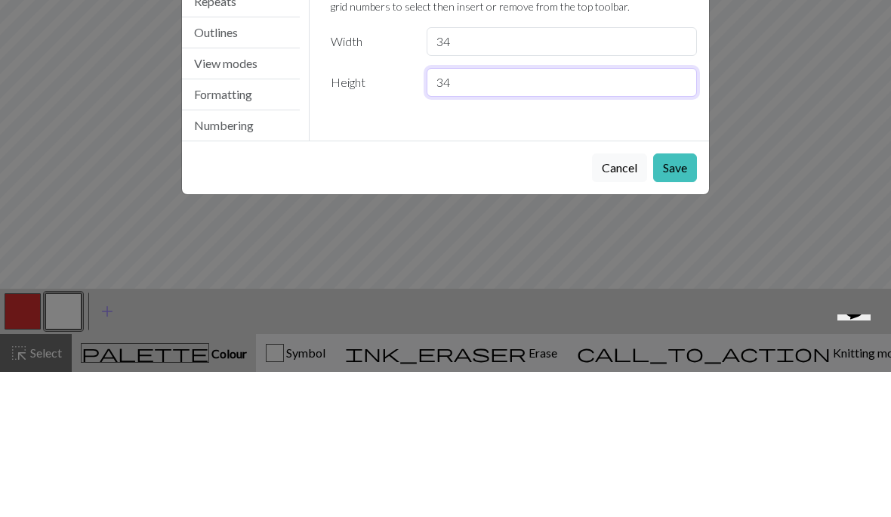
click at [553, 213] on input "34" at bounding box center [562, 227] width 270 height 29
type input "3"
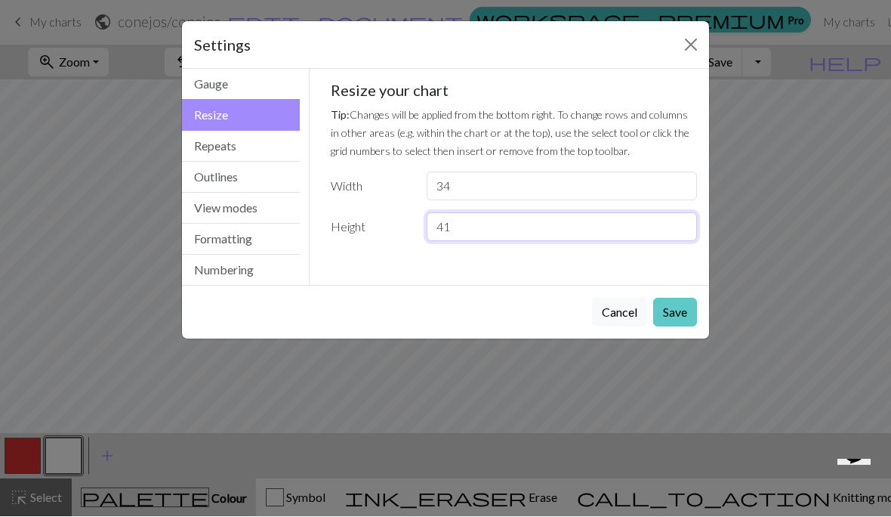
type input "41"
click at [676, 313] on button "Save" at bounding box center [675, 312] width 44 height 29
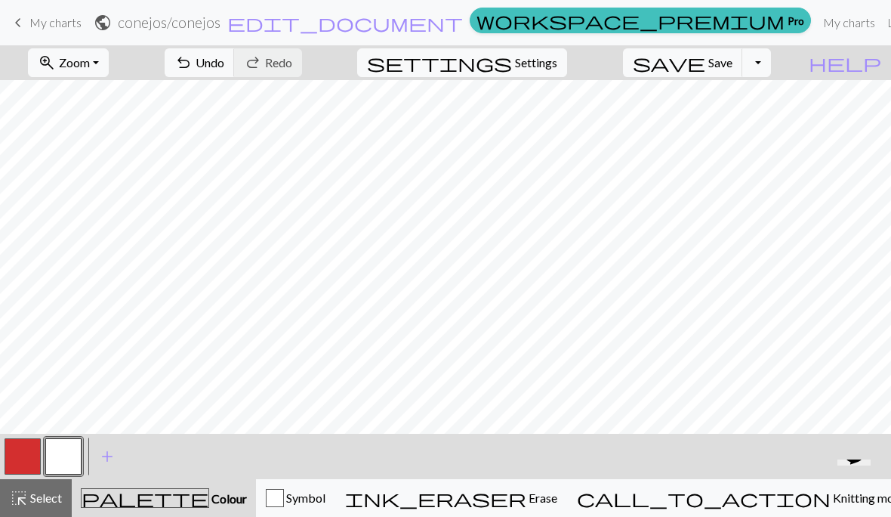
click at [28, 448] on button "button" at bounding box center [23, 456] width 36 height 36
click at [69, 446] on button "button" at bounding box center [63, 456] width 36 height 36
click at [33, 456] on button "button" at bounding box center [23, 456] width 36 height 36
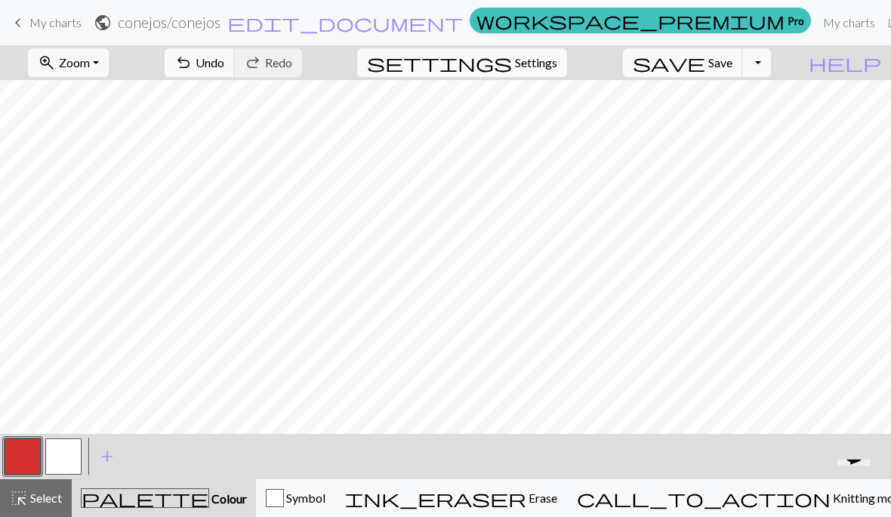
click at [70, 449] on button "button" at bounding box center [63, 456] width 36 height 36
click at [32, 458] on button "button" at bounding box center [23, 456] width 36 height 36
click at [68, 452] on button "button" at bounding box center [63, 456] width 36 height 36
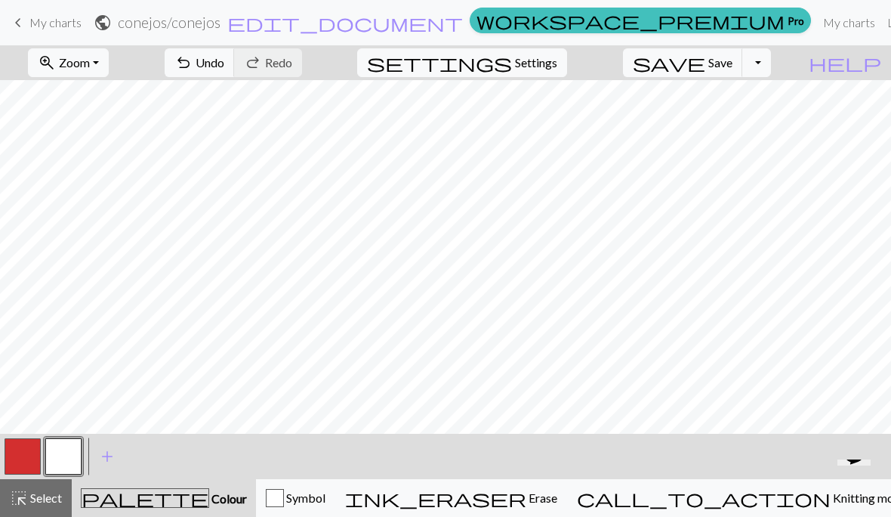
click at [68, 455] on button "button" at bounding box center [63, 456] width 36 height 36
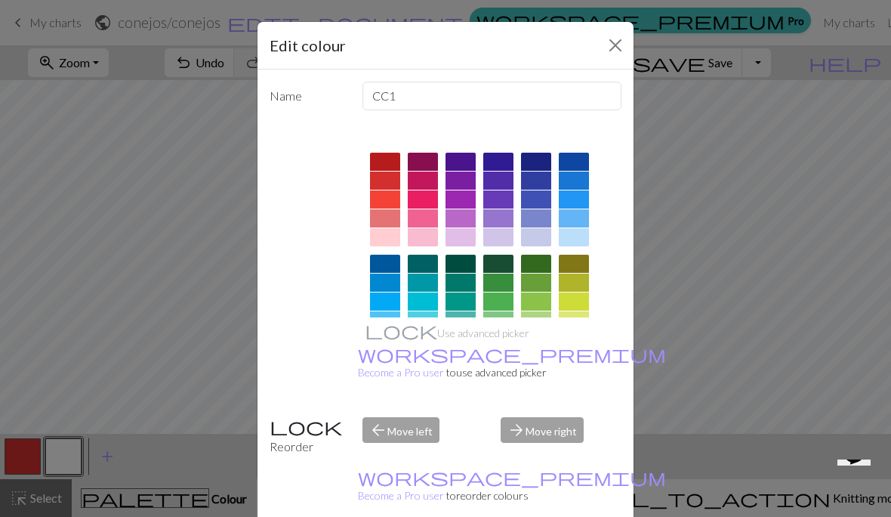
scroll to position [23, 0]
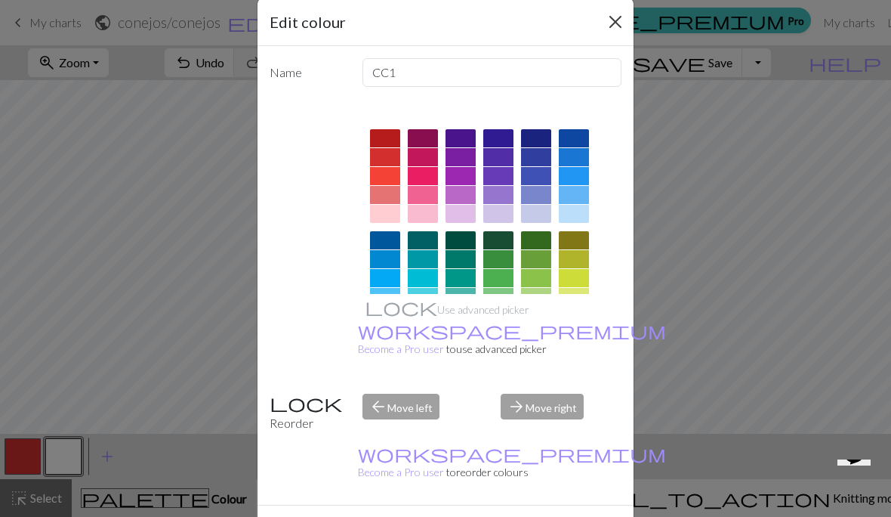
click at [612, 26] on button "Close" at bounding box center [615, 22] width 24 height 24
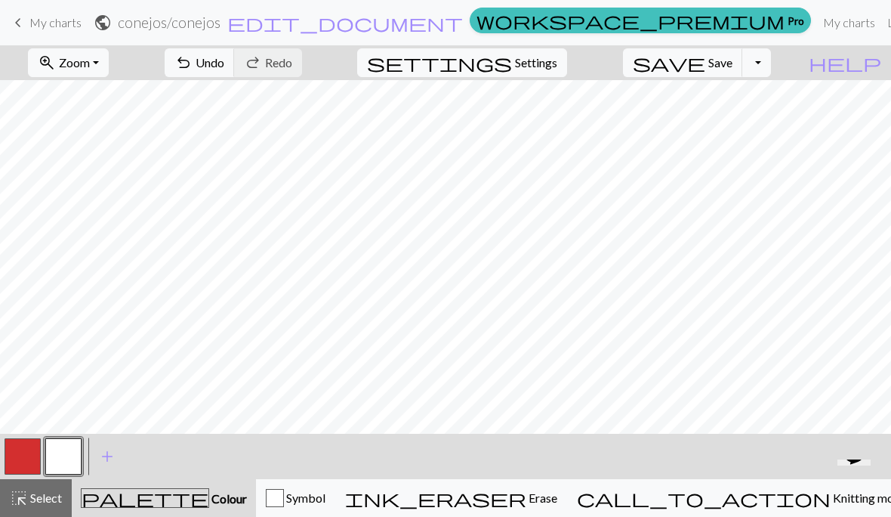
click at [68, 444] on button "button" at bounding box center [63, 456] width 36 height 36
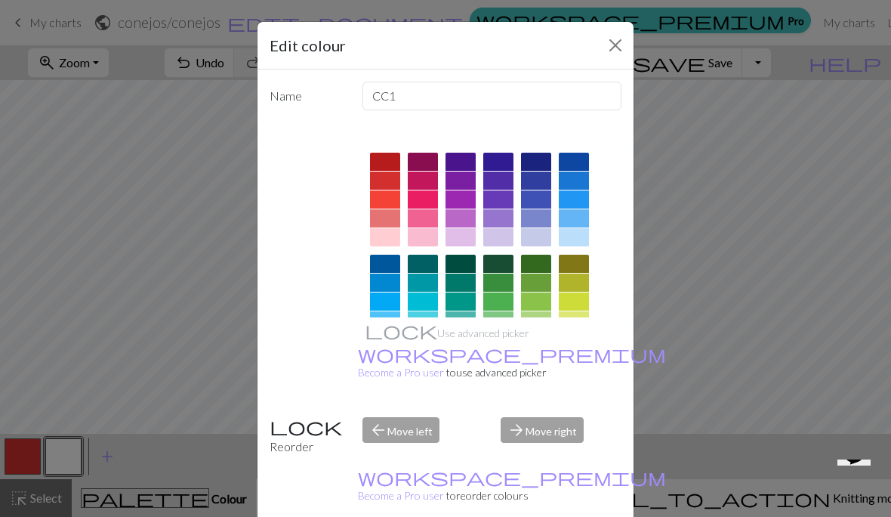
click at [84, 406] on div "Edit colour Name CC1 Use advanced picker workspace_premium Become a Pro user to…" at bounding box center [445, 258] width 891 height 517
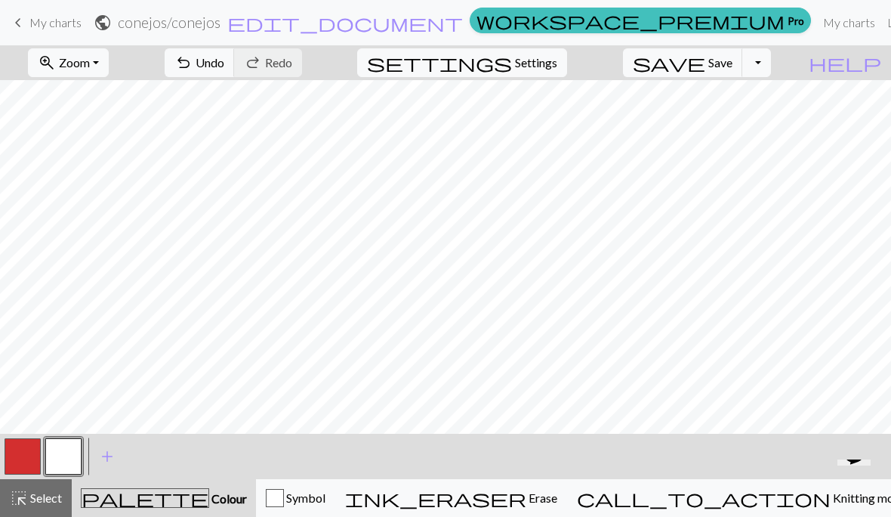
click at [16, 456] on button "button" at bounding box center [23, 456] width 36 height 36
click at [68, 453] on button "button" at bounding box center [63, 456] width 36 height 36
click at [325, 490] on span "Symbol" at bounding box center [305, 497] width 42 height 14
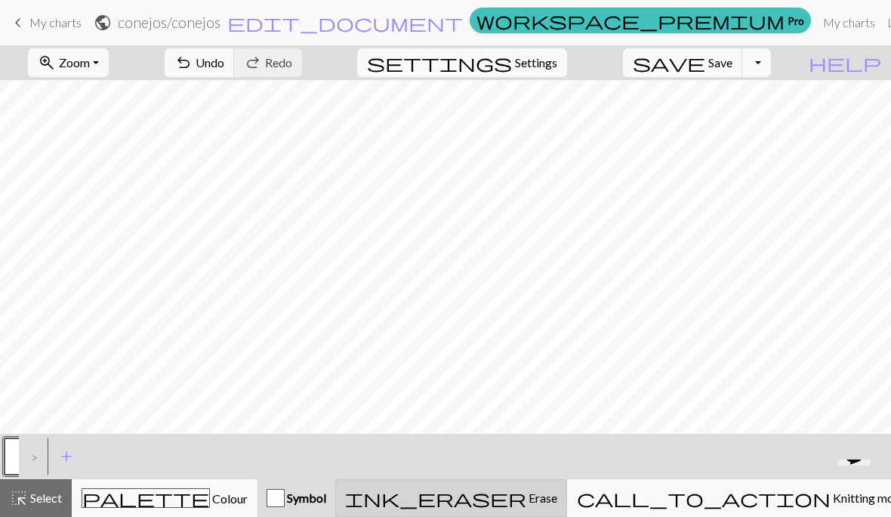
click at [526, 492] on span "ink_eraser" at bounding box center [435, 497] width 181 height 21
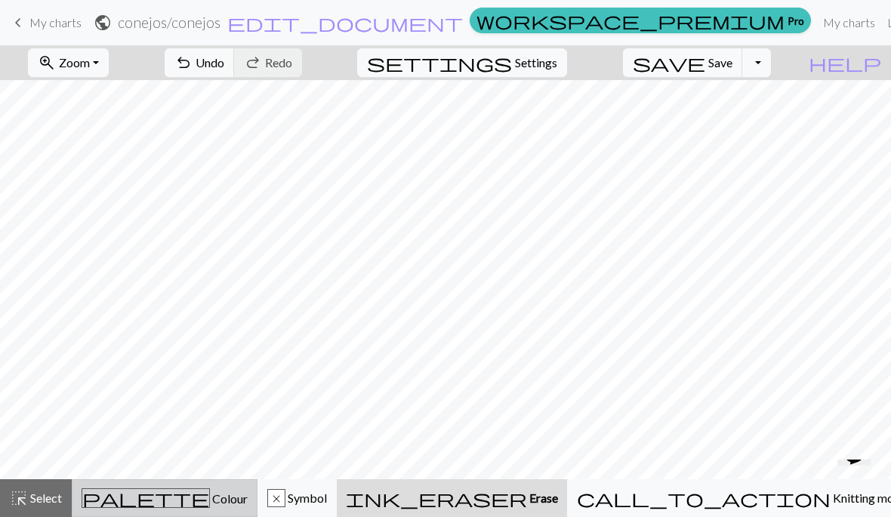
click at [210, 495] on span "Colour" at bounding box center [229, 498] width 38 height 14
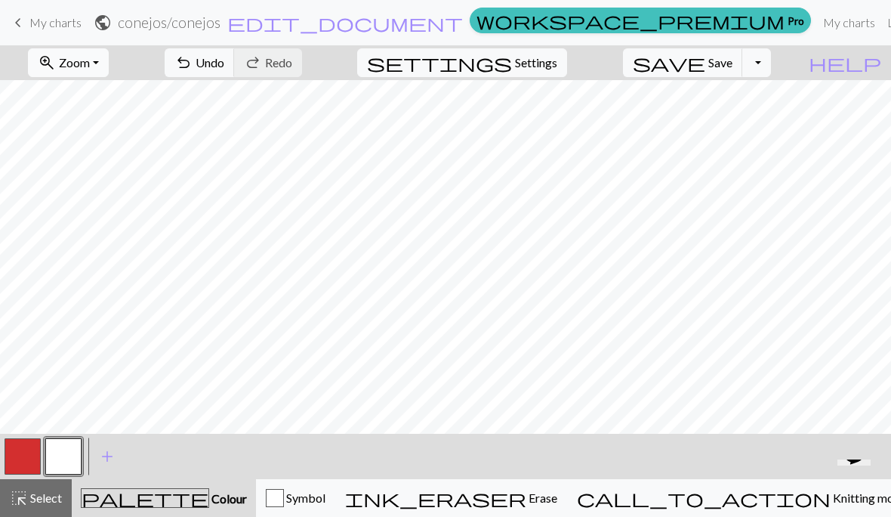
click at [109, 66] on button "zoom_in Zoom Zoom" at bounding box center [68, 62] width 81 height 29
click at [127, 184] on button "50%" at bounding box center [88, 181] width 119 height 24
click at [109, 66] on button "zoom_in Zoom Zoom" at bounding box center [68, 62] width 81 height 29
click at [125, 213] on button "100%" at bounding box center [88, 205] width 119 height 24
click at [24, 457] on button "button" at bounding box center [23, 456] width 36 height 36
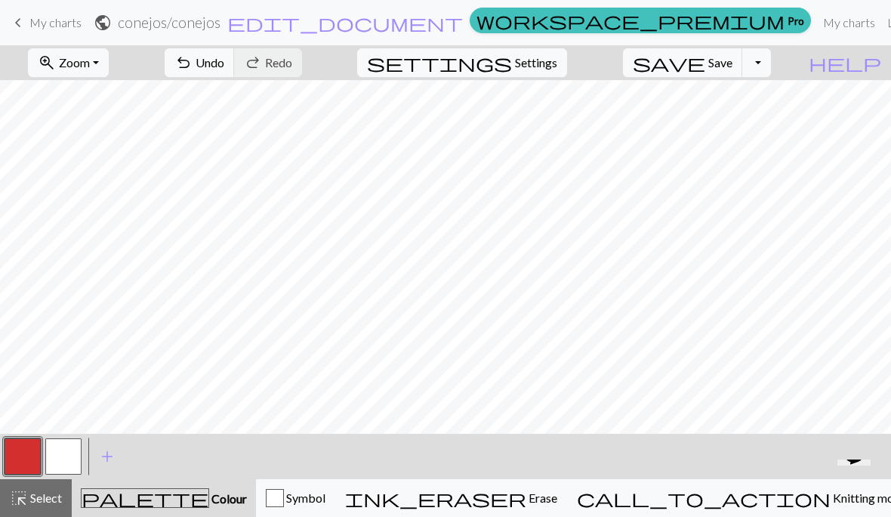
click at [66, 455] on button "button" at bounding box center [63, 456] width 36 height 36
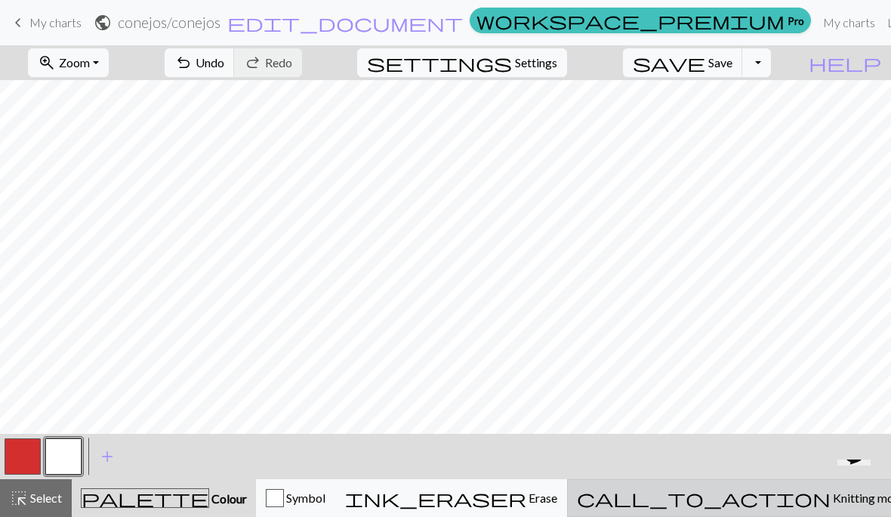
click at [831, 501] on span "Knitting mode" at bounding box center [869, 497] width 76 height 14
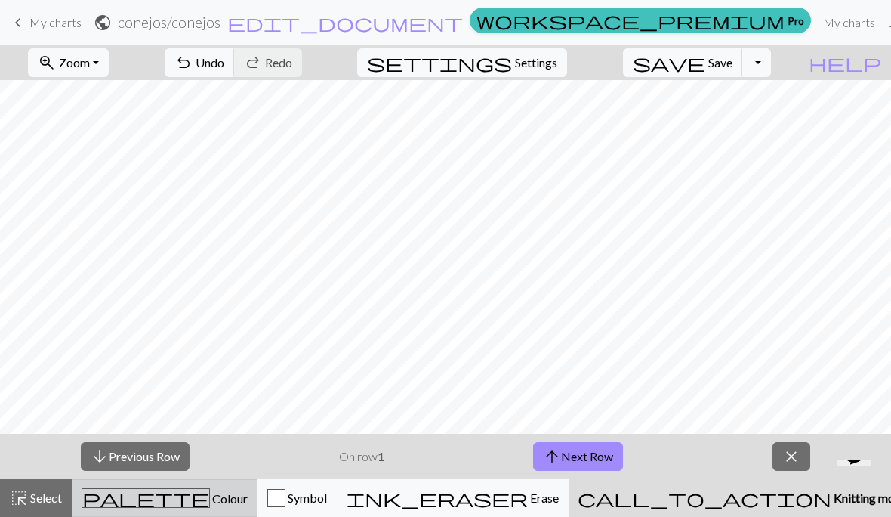
click at [210, 503] on span "Colour" at bounding box center [229, 498] width 38 height 14
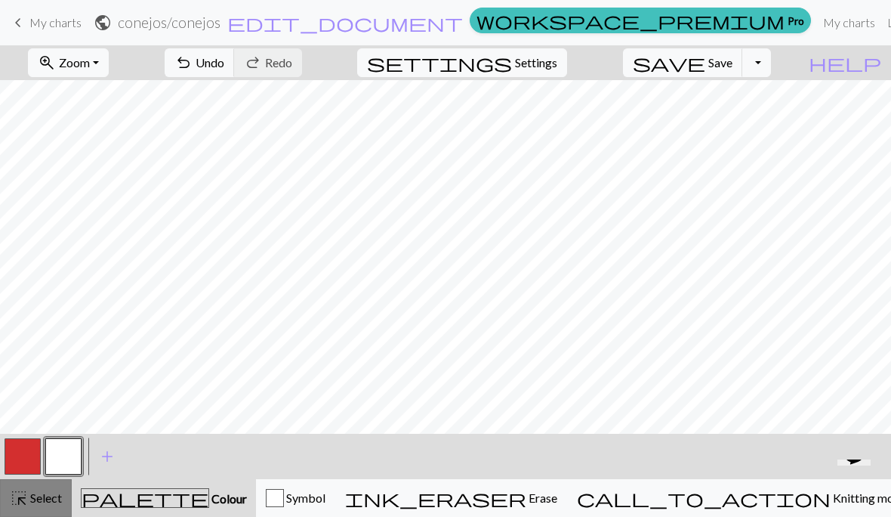
click at [32, 504] on span "Select" at bounding box center [45, 497] width 34 height 14
click at [49, 492] on span "Select" at bounding box center [45, 497] width 34 height 14
click at [551, 67] on span "Settings" at bounding box center [536, 63] width 42 height 18
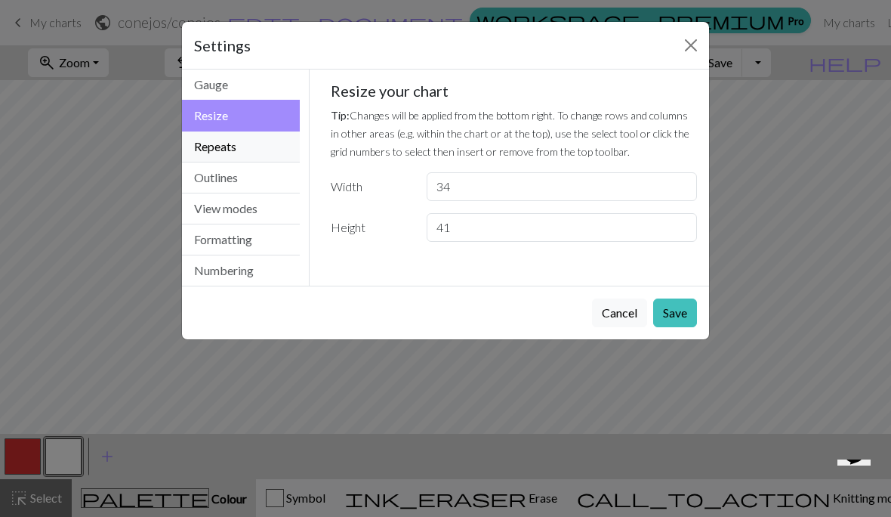
click at [253, 152] on button "Repeats" at bounding box center [241, 146] width 118 height 31
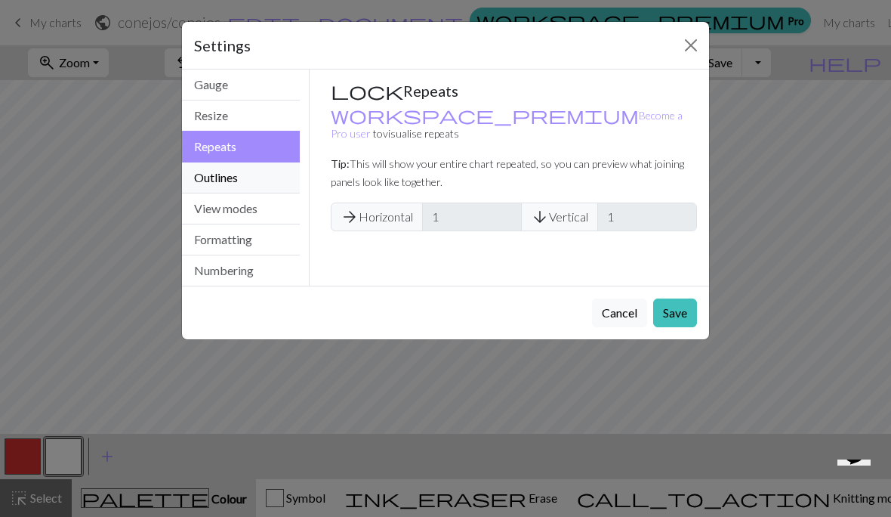
click at [261, 185] on button "Outlines" at bounding box center [241, 177] width 118 height 31
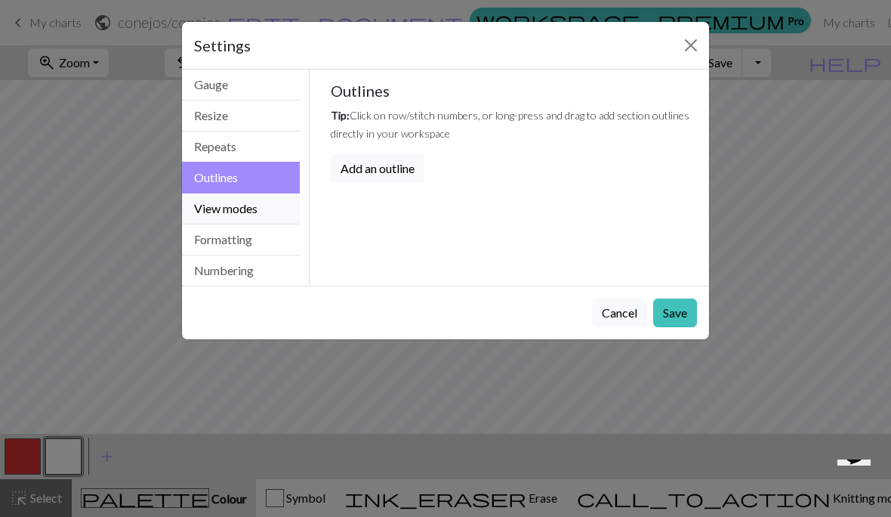
click at [264, 214] on button "View modes" at bounding box center [241, 208] width 118 height 31
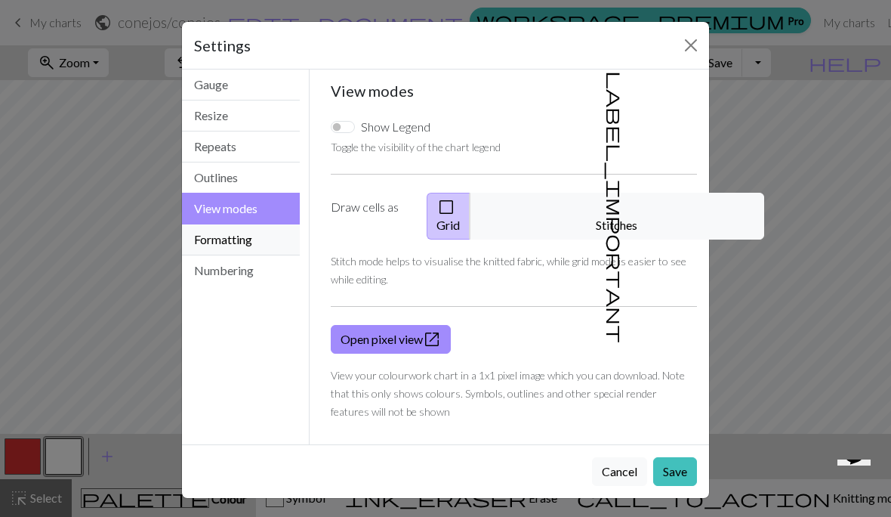
click at [265, 244] on button "Formatting" at bounding box center [241, 239] width 118 height 31
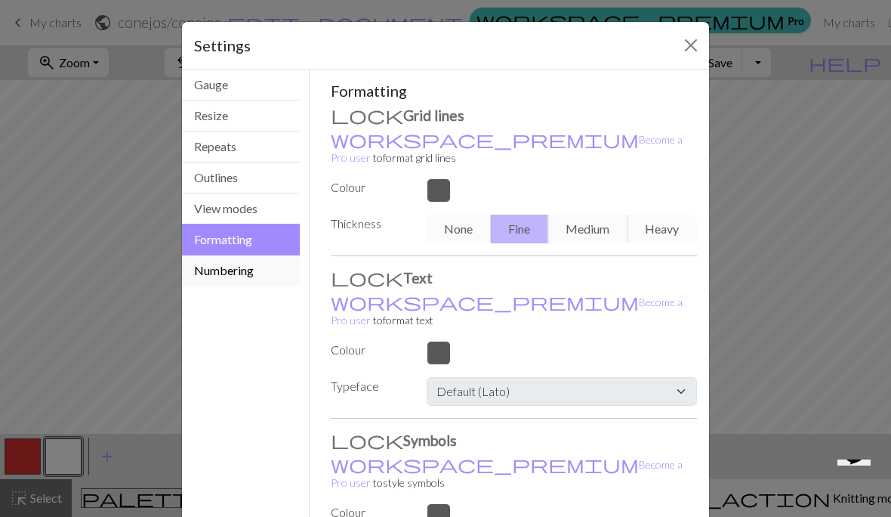
click at [270, 270] on button "Numbering" at bounding box center [241, 270] width 118 height 30
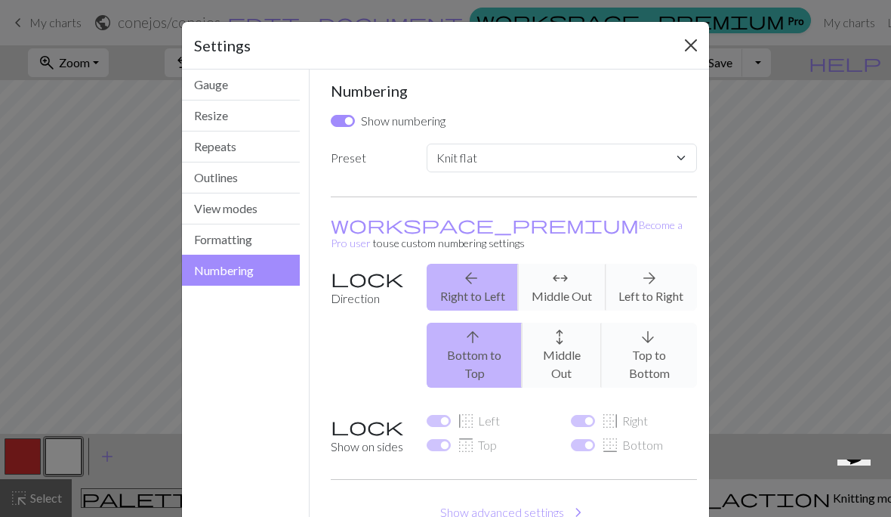
click at [685, 48] on button "Close" at bounding box center [691, 45] width 24 height 24
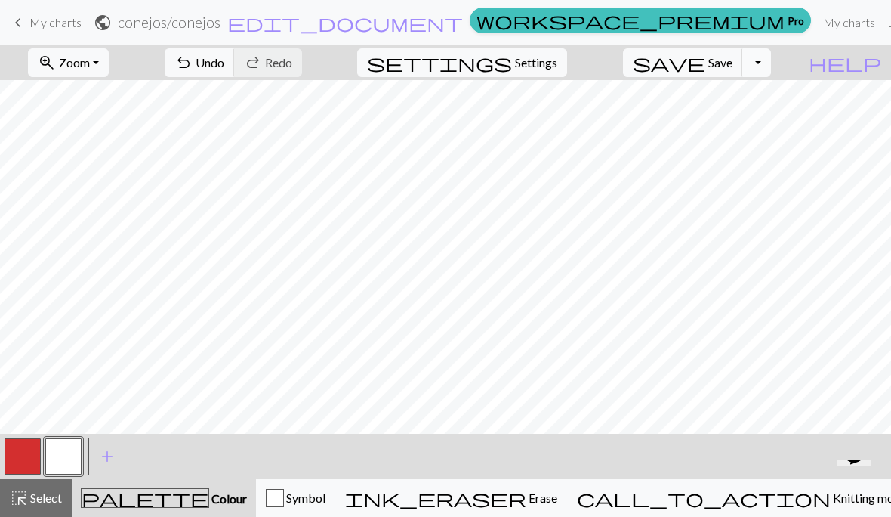
click at [771, 68] on button "Toggle Dropdown" at bounding box center [756, 62] width 29 height 29
click at [732, 63] on span "Save" at bounding box center [720, 62] width 24 height 14
click at [732, 68] on span "Save" at bounding box center [720, 62] width 24 height 14
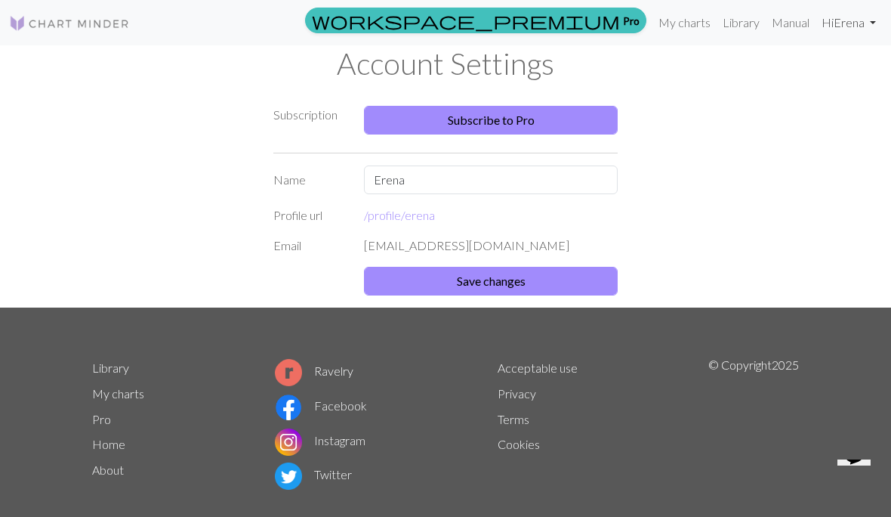
click at [832, 28] on link "Hi [PERSON_NAME]" at bounding box center [849, 23] width 66 height 30
click at [700, 17] on link "My charts" at bounding box center [684, 23] width 64 height 30
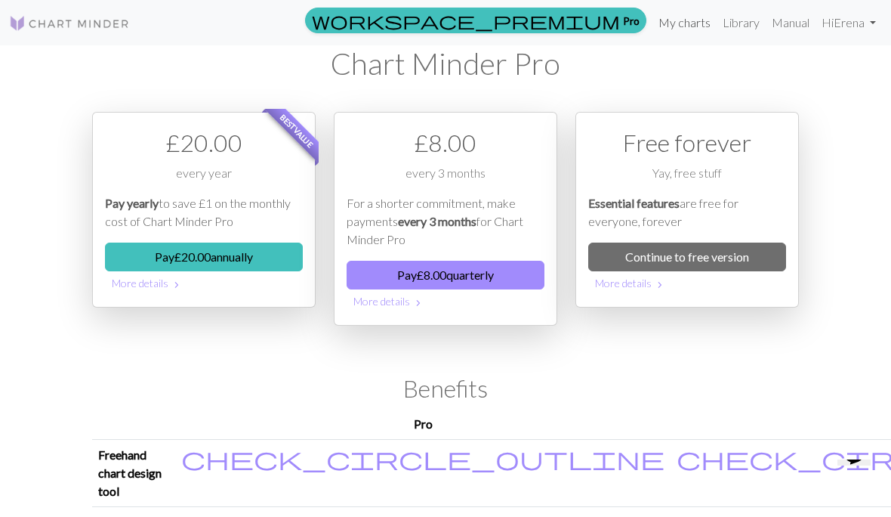
click at [691, 29] on link "My charts" at bounding box center [684, 23] width 64 height 30
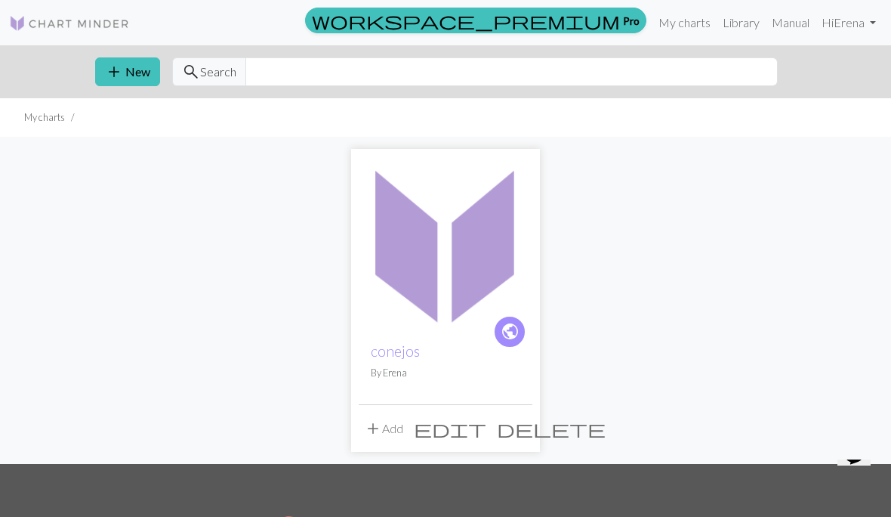
click at [497, 265] on img at bounding box center [446, 243] width 174 height 174
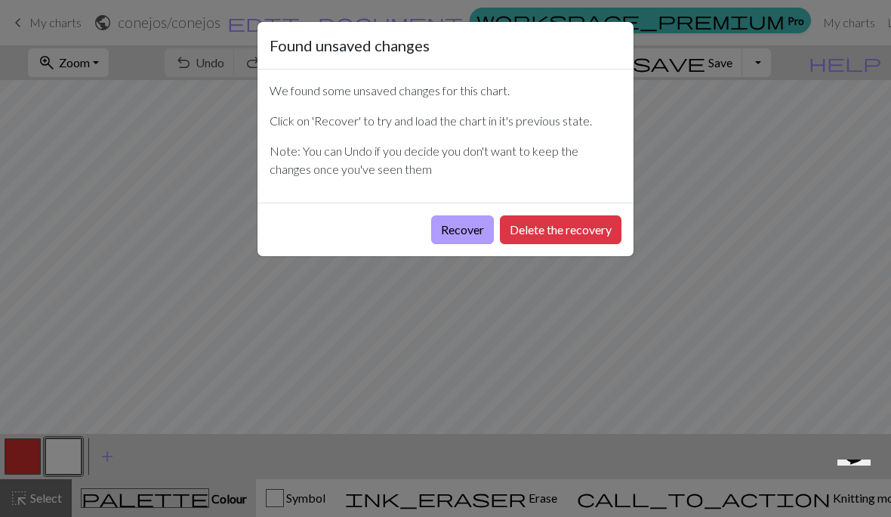
click at [473, 232] on button "Recover" at bounding box center [462, 229] width 63 height 29
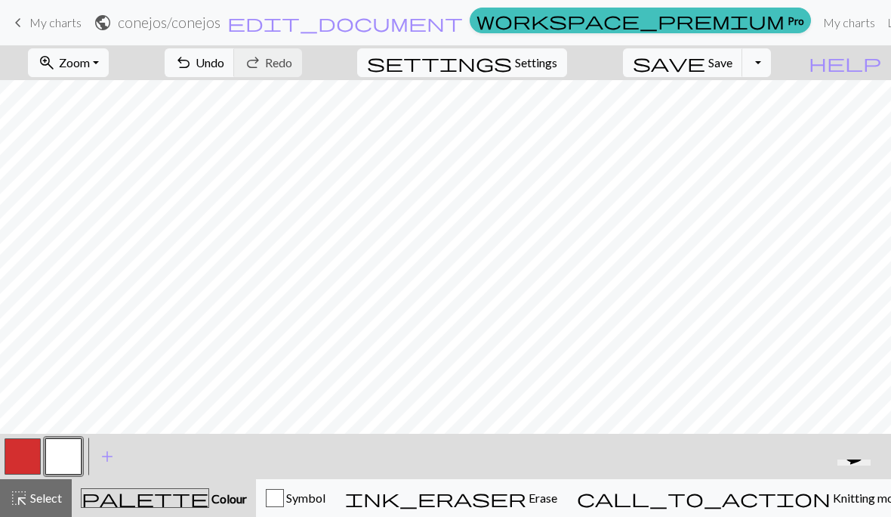
click at [31, 449] on button "button" at bounding box center [23, 456] width 36 height 36
click at [69, 462] on button "button" at bounding box center [63, 456] width 36 height 36
click at [17, 451] on button "button" at bounding box center [23, 456] width 36 height 36
click at [69, 450] on button "button" at bounding box center [63, 456] width 36 height 36
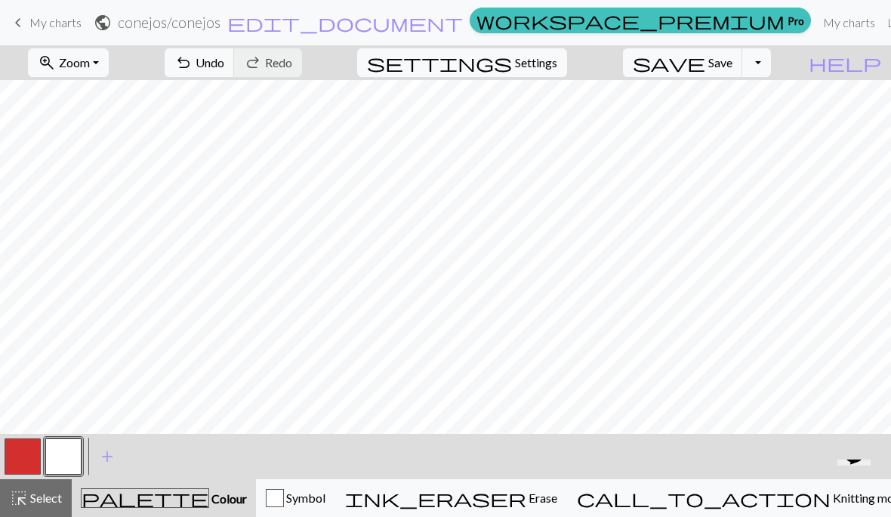
click at [29, 452] on button "button" at bounding box center [23, 456] width 36 height 36
click at [69, 447] on button "button" at bounding box center [63, 456] width 36 height 36
click at [31, 449] on button "button" at bounding box center [23, 456] width 36 height 36
click at [66, 454] on button "button" at bounding box center [63, 456] width 36 height 36
click at [31, 466] on button "button" at bounding box center [23, 456] width 36 height 36
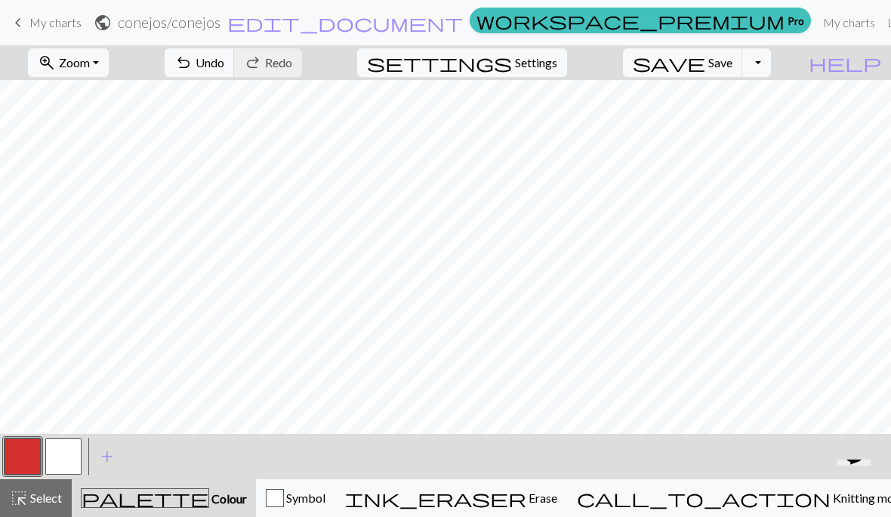
click at [66, 463] on button "button" at bounding box center [63, 456] width 36 height 36
click at [29, 455] on button "button" at bounding box center [23, 456] width 36 height 36
click at [71, 454] on button "button" at bounding box center [63, 456] width 36 height 36
click at [732, 62] on span "Save" at bounding box center [720, 62] width 24 height 14
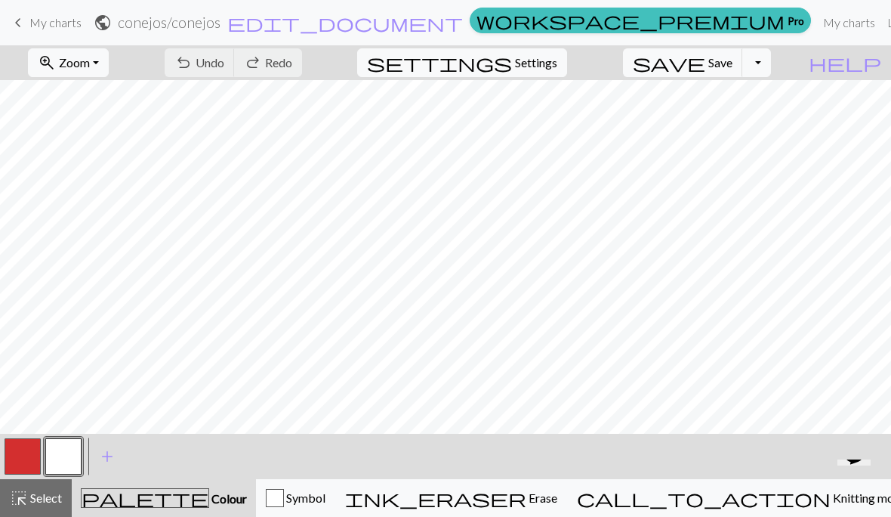
click at [68, 457] on button "button" at bounding box center [63, 456] width 36 height 36
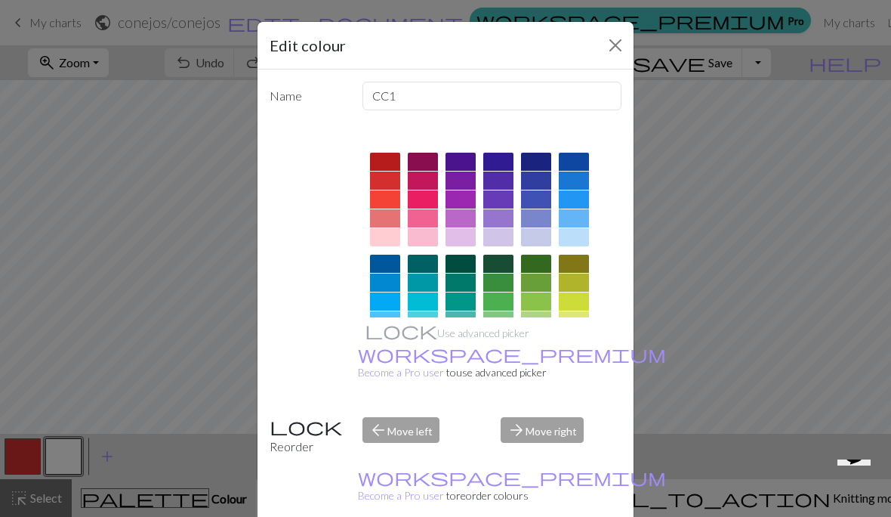
click at [426, 240] on div at bounding box center [423, 237] width 30 height 18
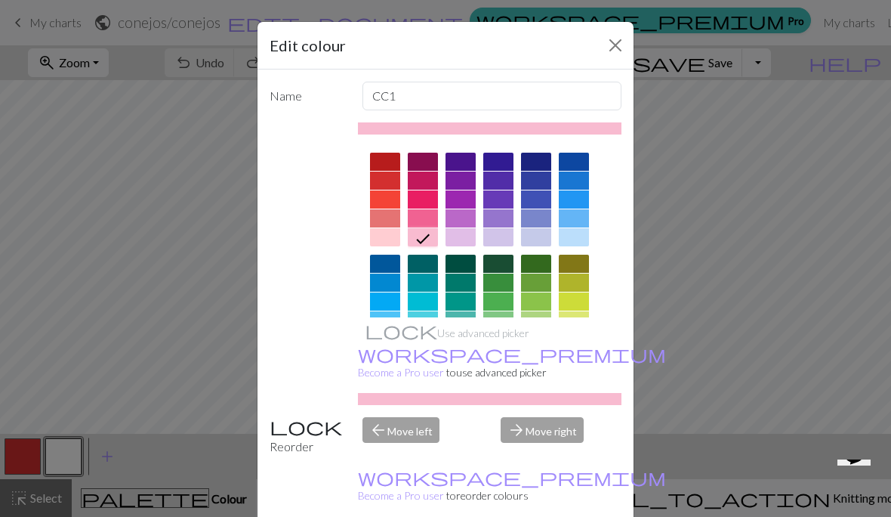
click at [389, 239] on div at bounding box center [385, 237] width 30 height 18
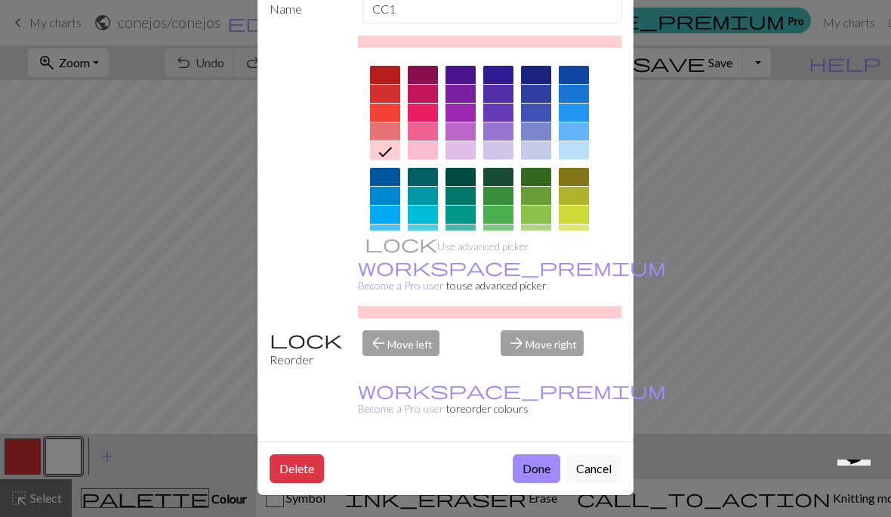
scroll to position [103, 0]
click at [540, 467] on button "Done" at bounding box center [537, 468] width 48 height 29
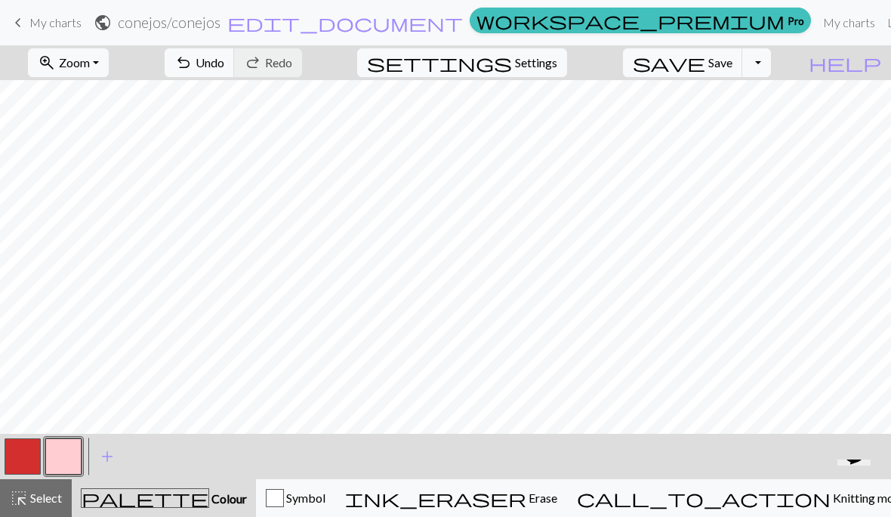
click at [64, 455] on button "button" at bounding box center [63, 456] width 36 height 36
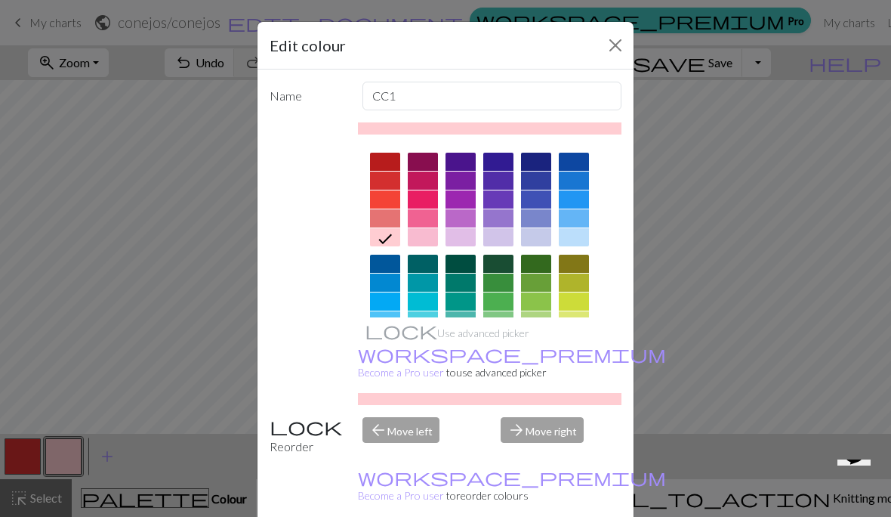
click at [433, 236] on div at bounding box center [423, 237] width 30 height 18
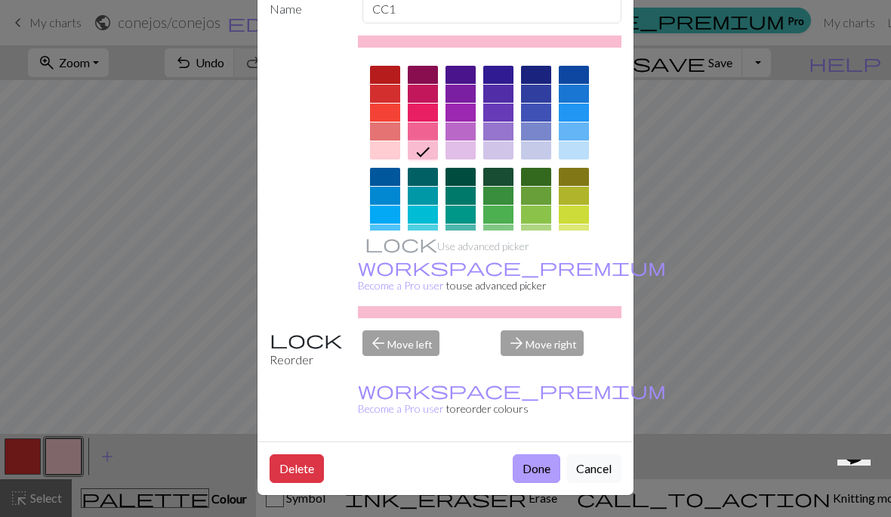
click at [538, 466] on button "Done" at bounding box center [537, 468] width 48 height 29
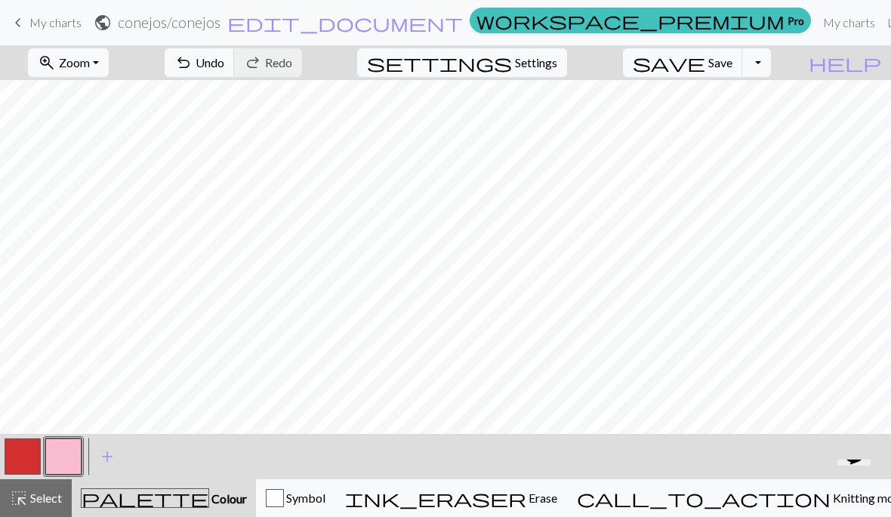
click at [39, 447] on button "button" at bounding box center [23, 456] width 36 height 36
click at [66, 458] on button "button" at bounding box center [63, 456] width 36 height 36
click at [35, 445] on button "button" at bounding box center [23, 456] width 36 height 36
click at [75, 447] on button "button" at bounding box center [63, 456] width 36 height 36
click at [29, 461] on button "button" at bounding box center [23, 456] width 36 height 36
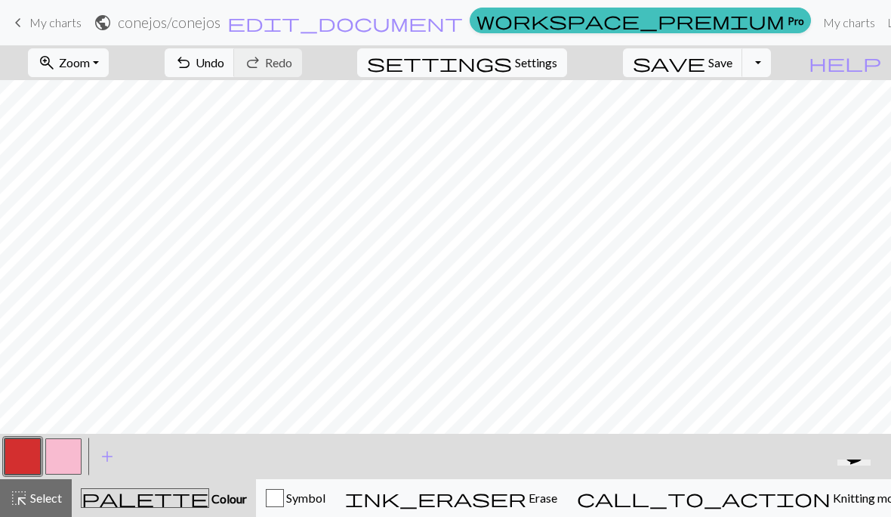
click at [66, 455] on button "button" at bounding box center [63, 456] width 36 height 36
click at [35, 449] on button "button" at bounding box center [23, 456] width 36 height 36
click at [67, 453] on button "button" at bounding box center [63, 456] width 36 height 36
click at [32, 458] on button "button" at bounding box center [23, 456] width 36 height 36
click at [65, 455] on button "button" at bounding box center [63, 456] width 36 height 36
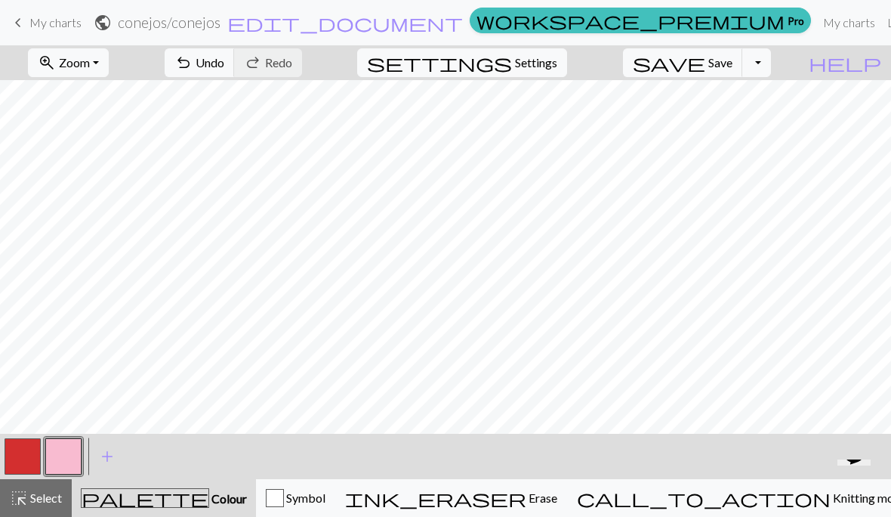
click at [26, 462] on button "button" at bounding box center [23, 456] width 36 height 36
click at [68, 463] on button "button" at bounding box center [63, 456] width 36 height 36
click at [732, 66] on span "Save" at bounding box center [720, 62] width 24 height 14
click at [741, 71] on button "save Save Save" at bounding box center [683, 62] width 120 height 29
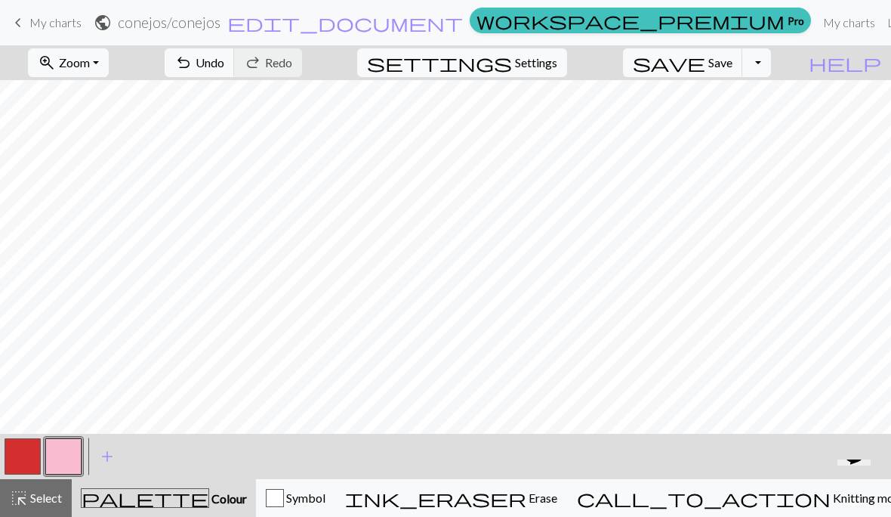
click at [35, 455] on button "button" at bounding box center [23, 456] width 36 height 36
click at [76, 458] on button "button" at bounding box center [63, 456] width 36 height 36
click at [18, 457] on button "button" at bounding box center [23, 456] width 36 height 36
click at [76, 449] on button "button" at bounding box center [63, 456] width 36 height 36
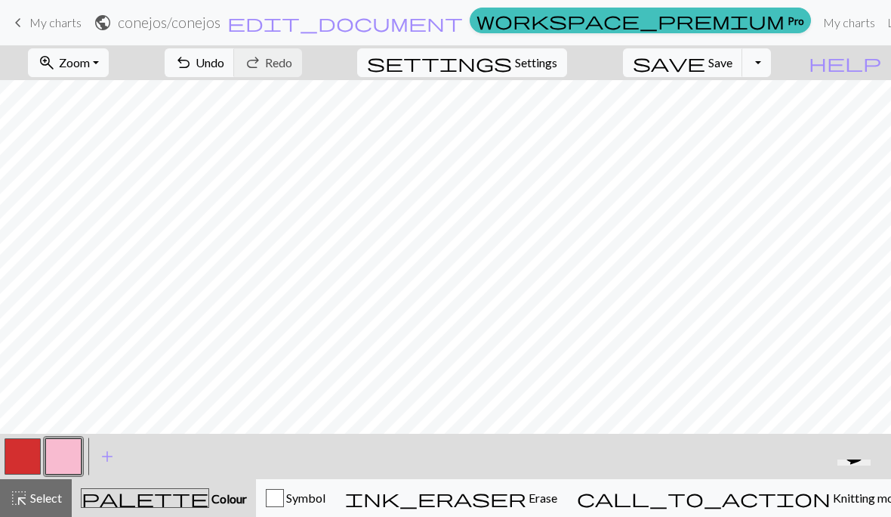
click at [23, 463] on button "button" at bounding box center [23, 456] width 36 height 36
click at [732, 63] on span "Save" at bounding box center [720, 62] width 24 height 14
click at [771, 66] on button "Toggle Dropdown" at bounding box center [756, 62] width 29 height 29
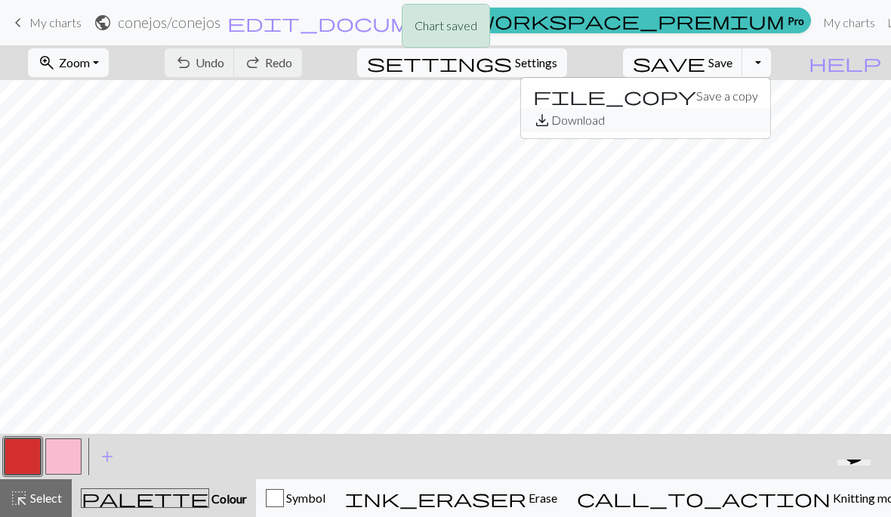
click at [738, 125] on button "save_alt Download" at bounding box center [645, 120] width 249 height 24
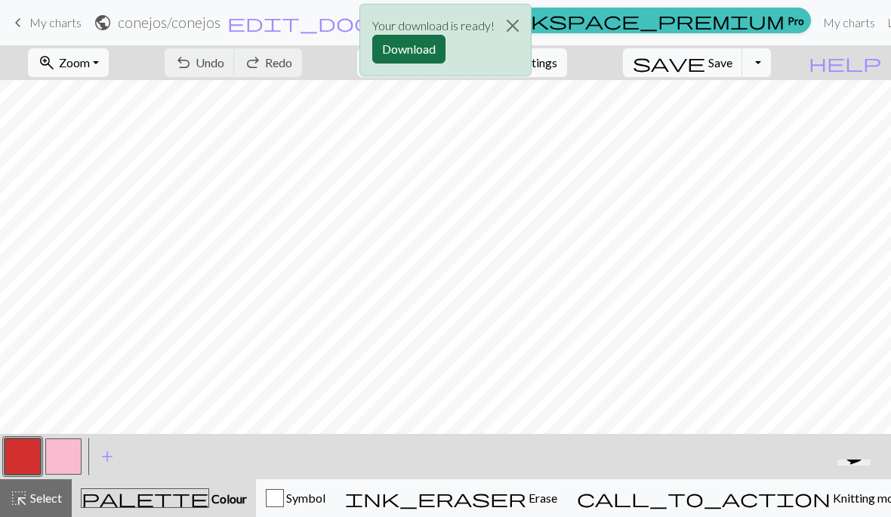
click at [425, 57] on button "Download" at bounding box center [408, 49] width 73 height 29
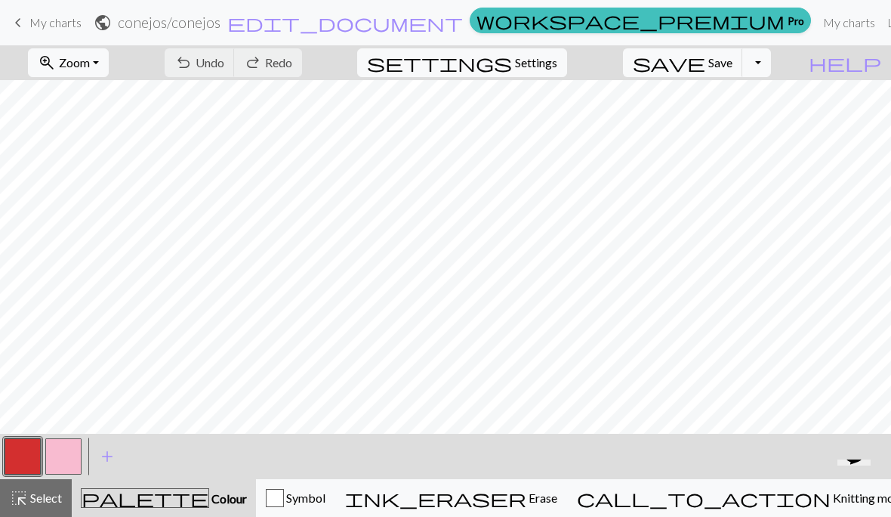
click at [70, 460] on button "button" at bounding box center [63, 456] width 36 height 36
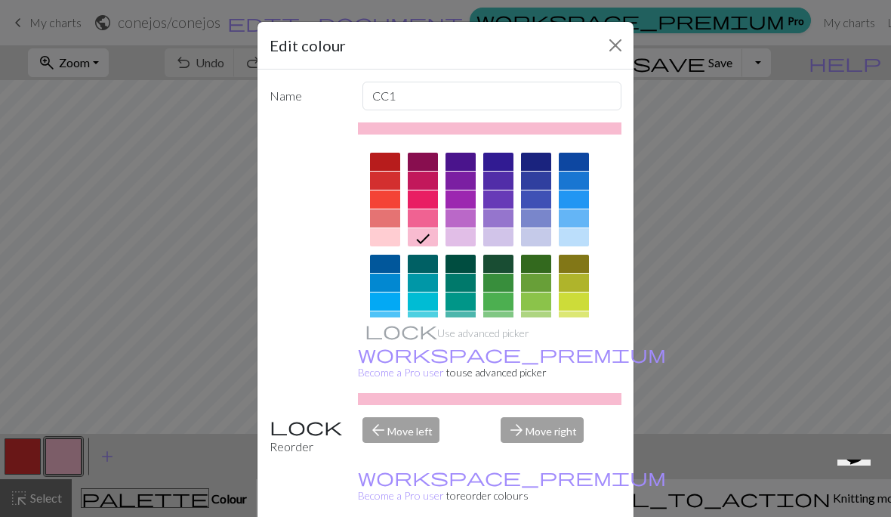
click at [419, 455] on div "arrow_back Move left" at bounding box center [422, 436] width 139 height 39
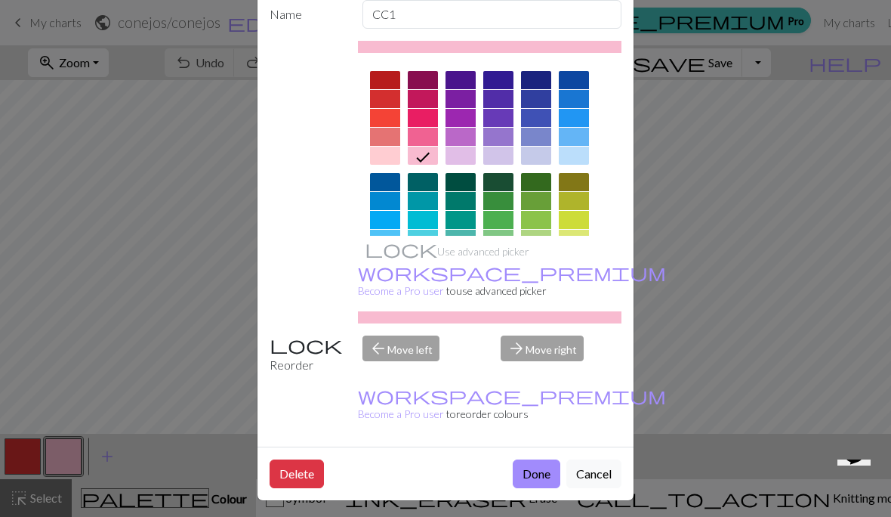
scroll to position [101, 0]
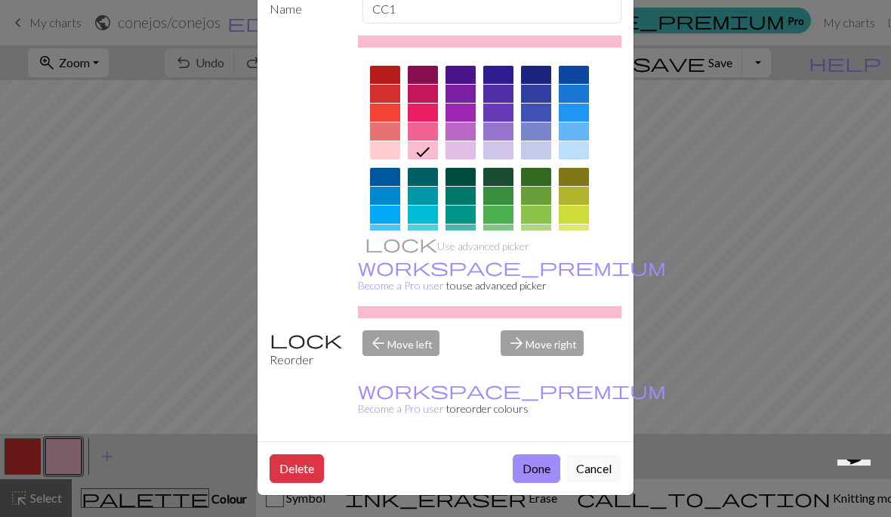
click at [547, 369] on div "arrow_forward Move right" at bounding box center [561, 349] width 139 height 39
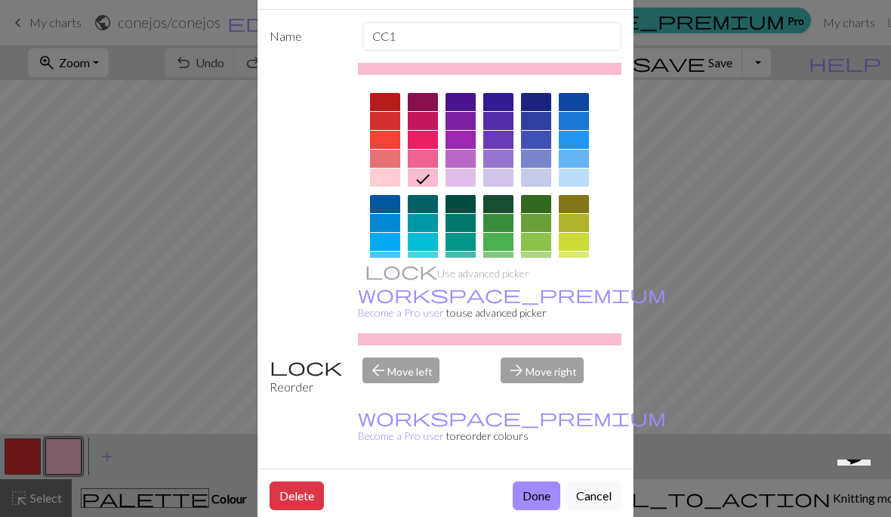
scroll to position [59, 0]
click at [390, 125] on div at bounding box center [385, 122] width 30 height 18
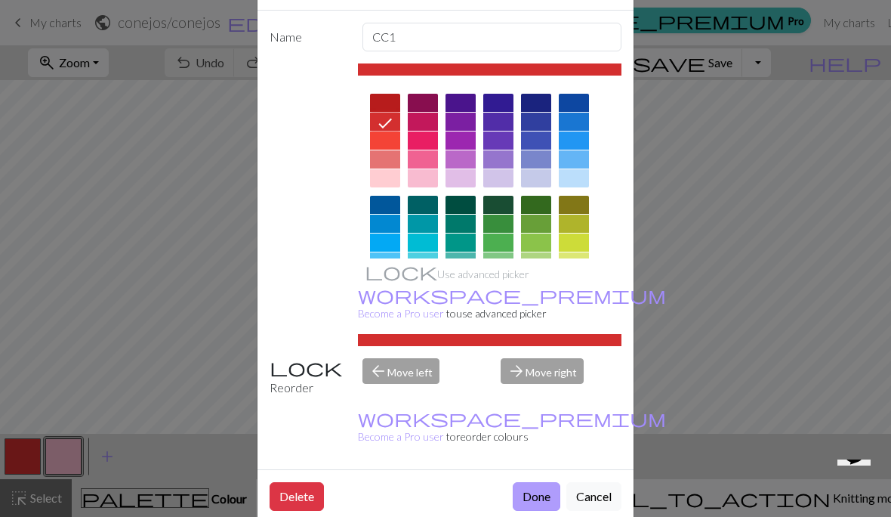
click at [541, 501] on button "Done" at bounding box center [537, 496] width 48 height 29
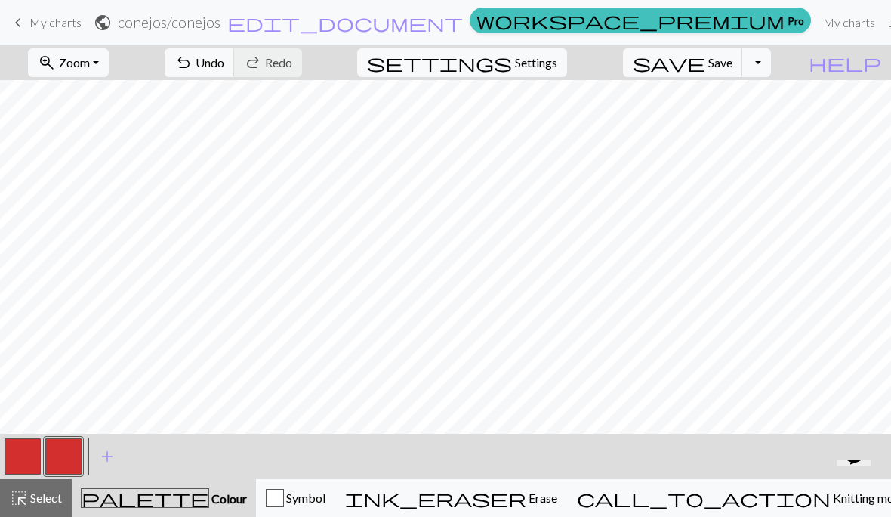
click at [25, 452] on button "button" at bounding box center [23, 456] width 36 height 36
click at [29, 455] on button "button" at bounding box center [23, 456] width 36 height 36
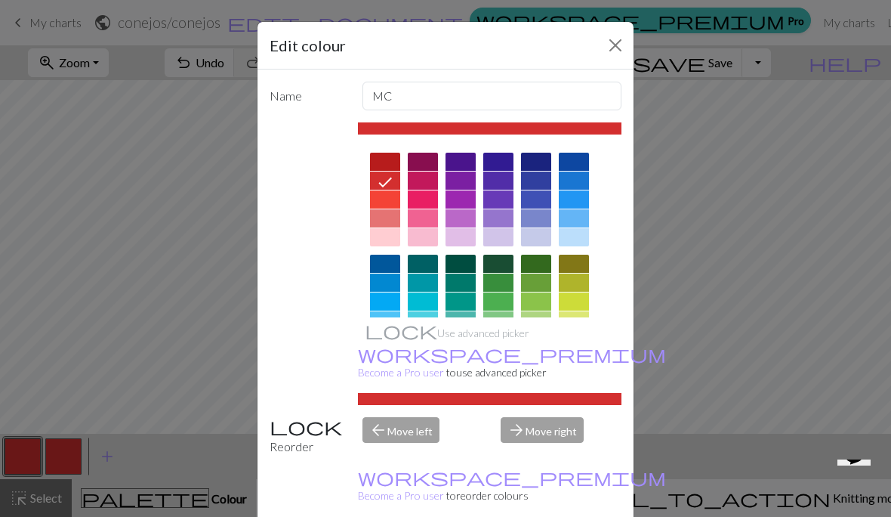
click at [390, 240] on div at bounding box center [385, 237] width 30 height 18
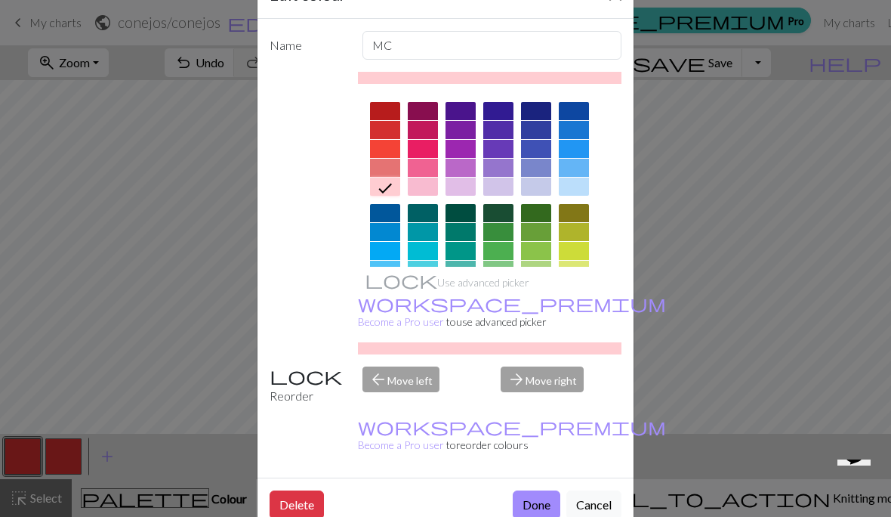
scroll to position [69, 0]
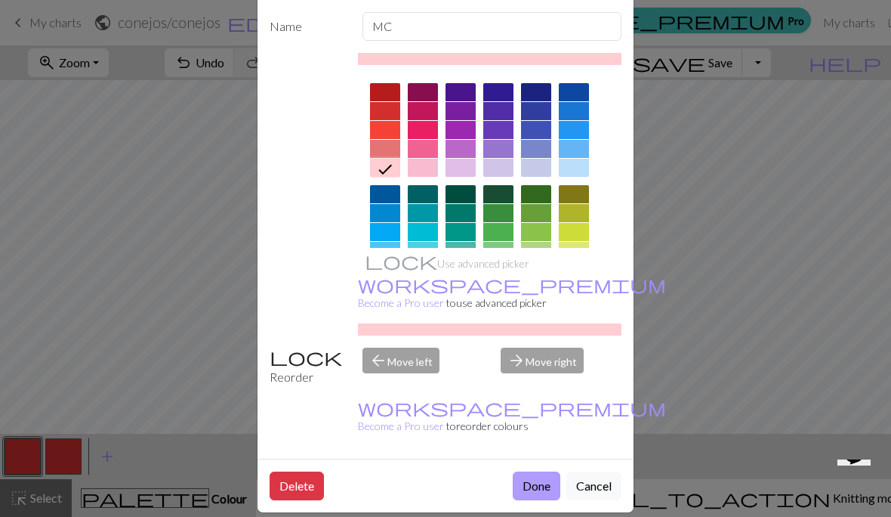
click at [538, 498] on button "Done" at bounding box center [537, 485] width 48 height 29
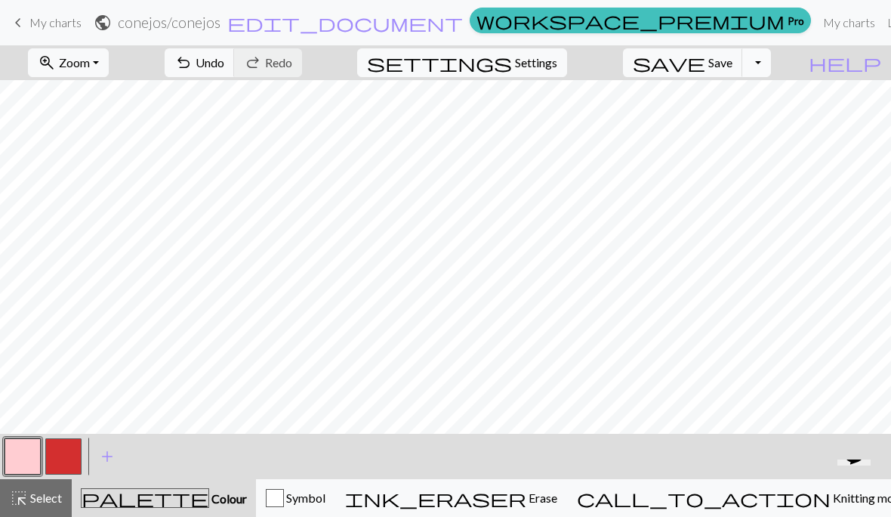
click at [771, 68] on button "Toggle Dropdown" at bounding box center [756, 62] width 29 height 29
click at [750, 126] on button "save_alt Download" at bounding box center [645, 120] width 249 height 24
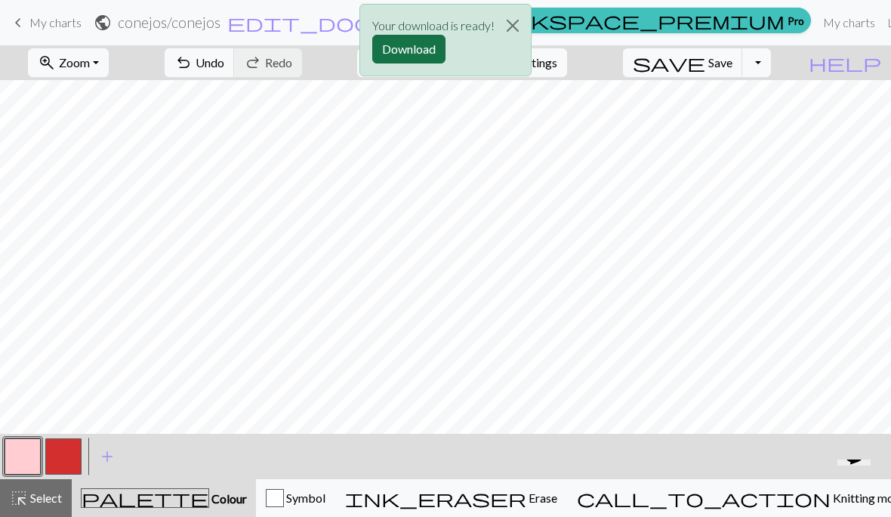
click at [422, 49] on button "Download" at bounding box center [408, 49] width 73 height 29
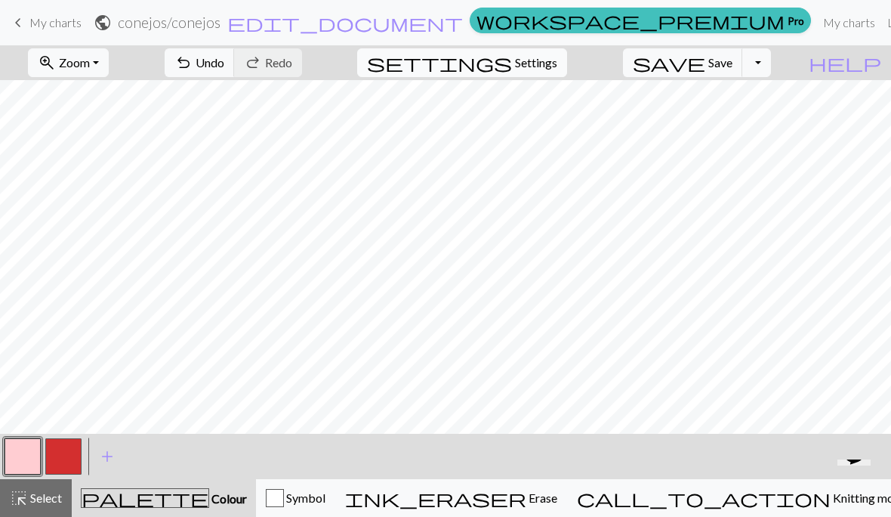
click at [557, 63] on span "Settings" at bounding box center [536, 63] width 42 height 18
select select "aran"
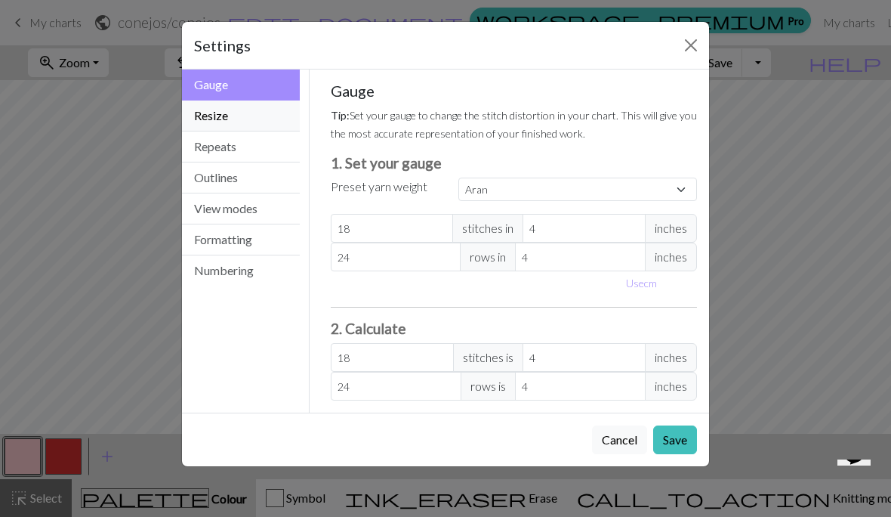
click at [263, 119] on button "Resize" at bounding box center [241, 115] width 118 height 31
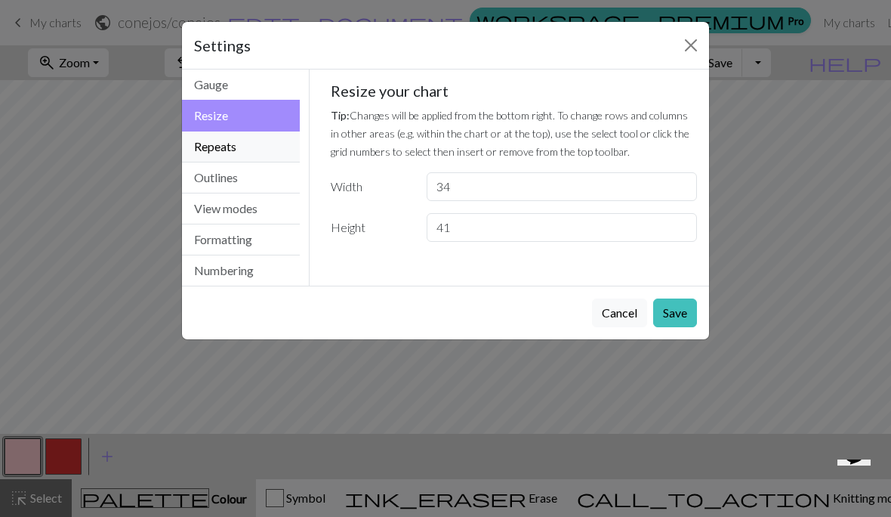
click at [264, 150] on button "Repeats" at bounding box center [241, 146] width 118 height 31
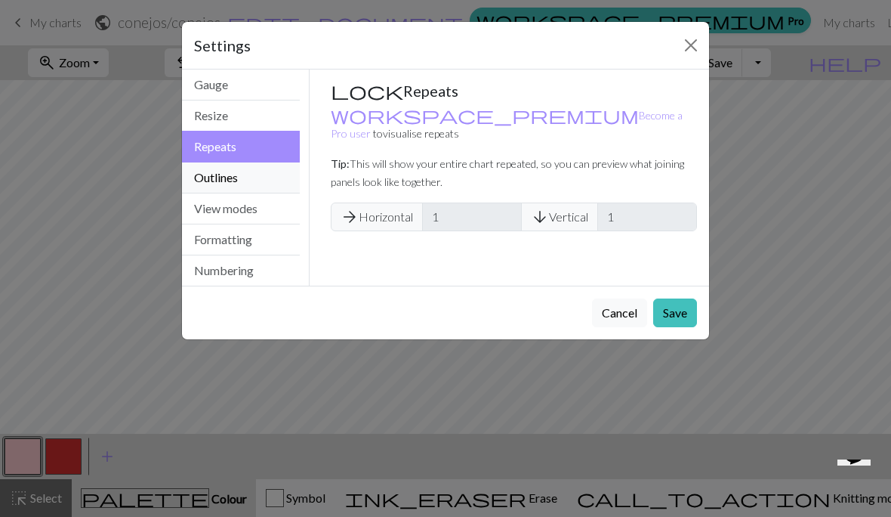
click at [272, 180] on button "Outlines" at bounding box center [241, 177] width 118 height 31
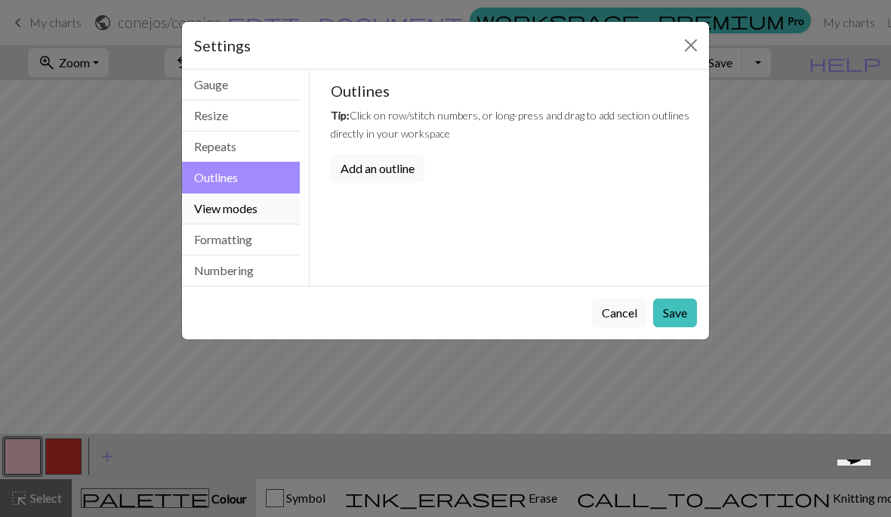
click at [272, 214] on button "View modes" at bounding box center [241, 208] width 118 height 31
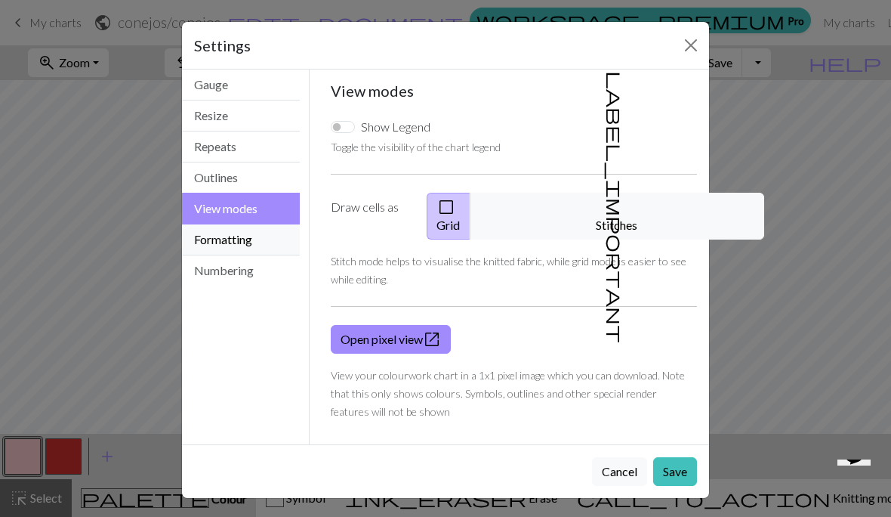
click at [258, 238] on button "Formatting" at bounding box center [241, 239] width 118 height 31
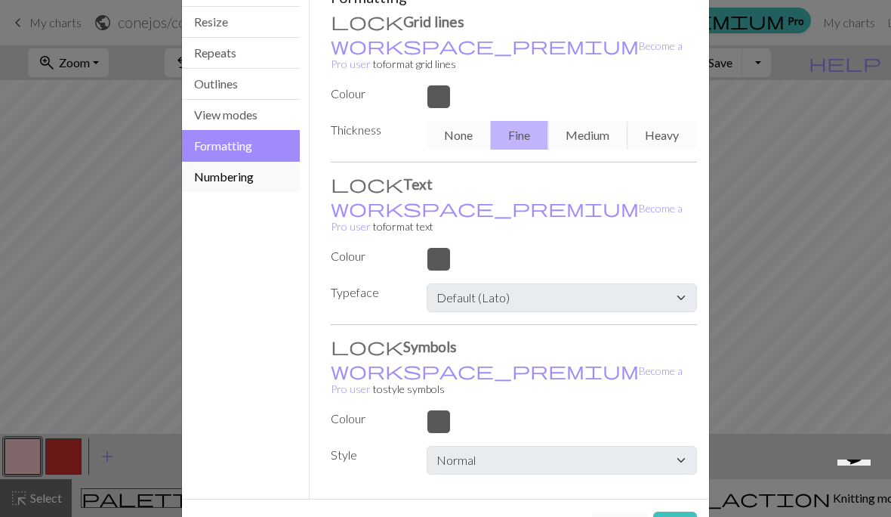
click at [257, 179] on button "Numbering" at bounding box center [241, 177] width 118 height 30
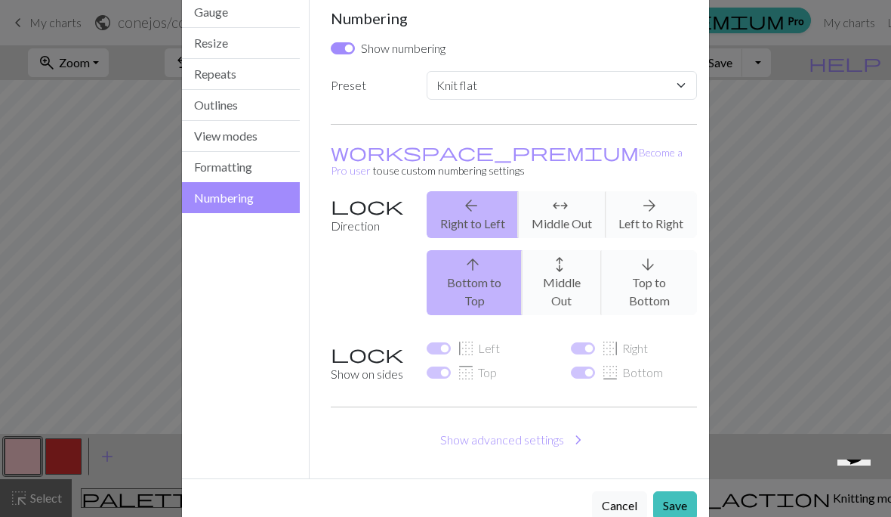
scroll to position [72, 0]
click at [747, 159] on div "Settings Numbering Gauge Resize Repeats Outlines View modes Formatting Numberin…" at bounding box center [445, 258] width 891 height 517
